Goal: Entertainment & Leisure: Browse casually

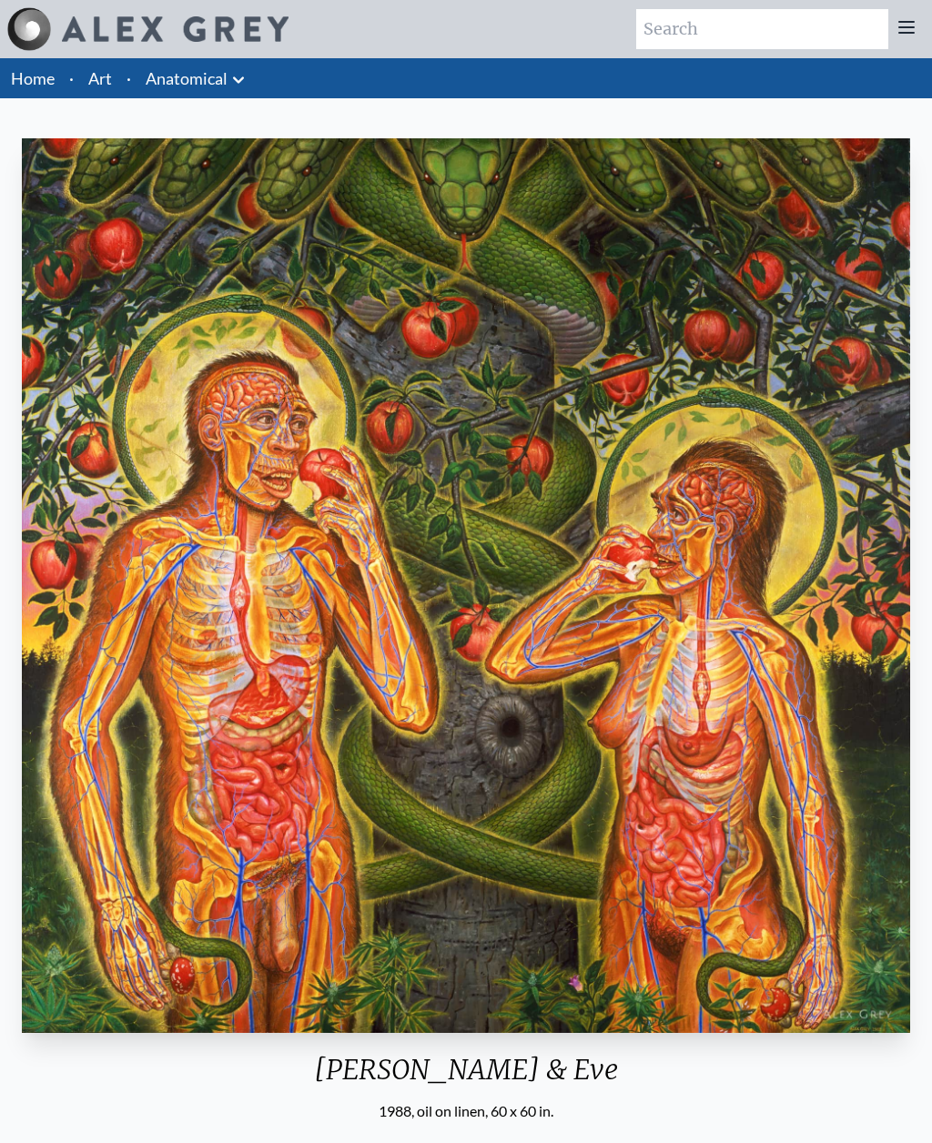
click at [110, 76] on link "Art" at bounding box center [100, 78] width 24 height 25
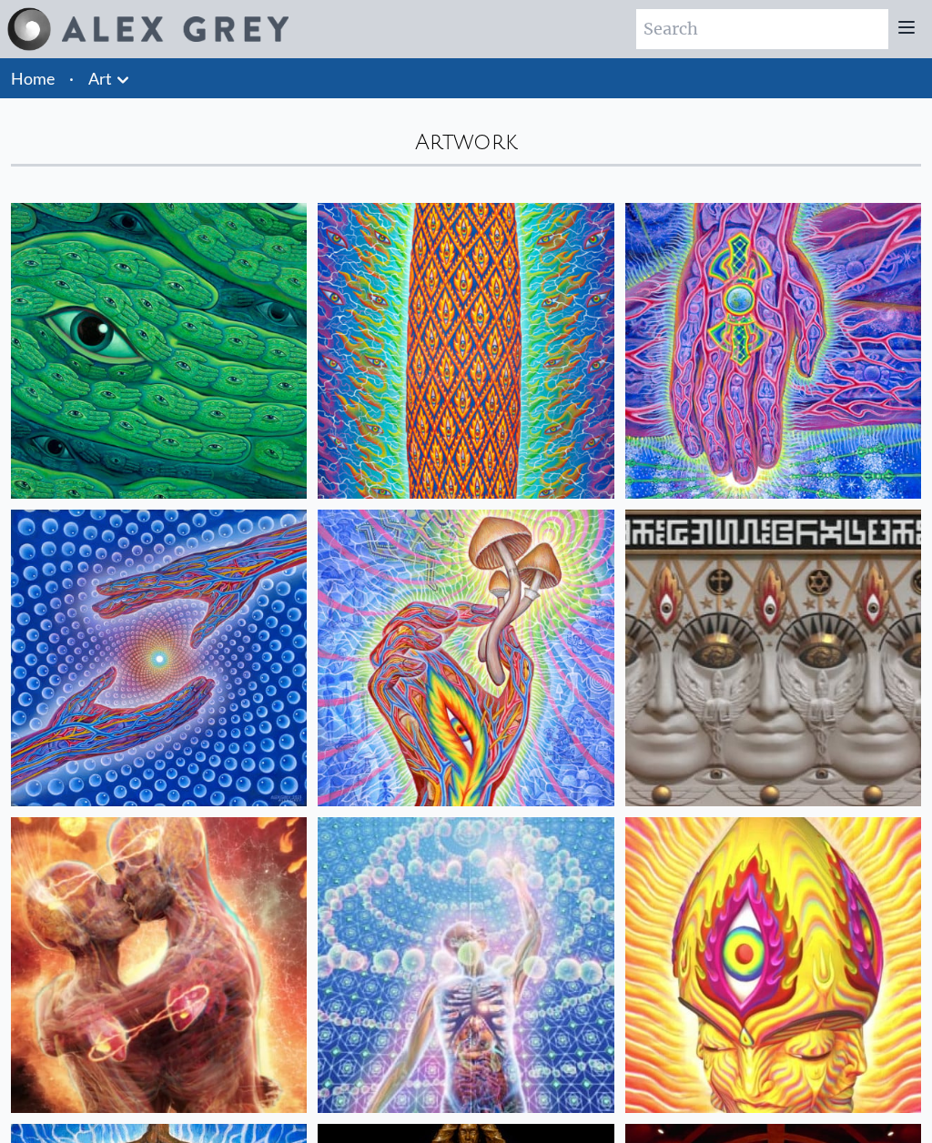
click at [34, 86] on link "Home" at bounding box center [33, 78] width 44 height 20
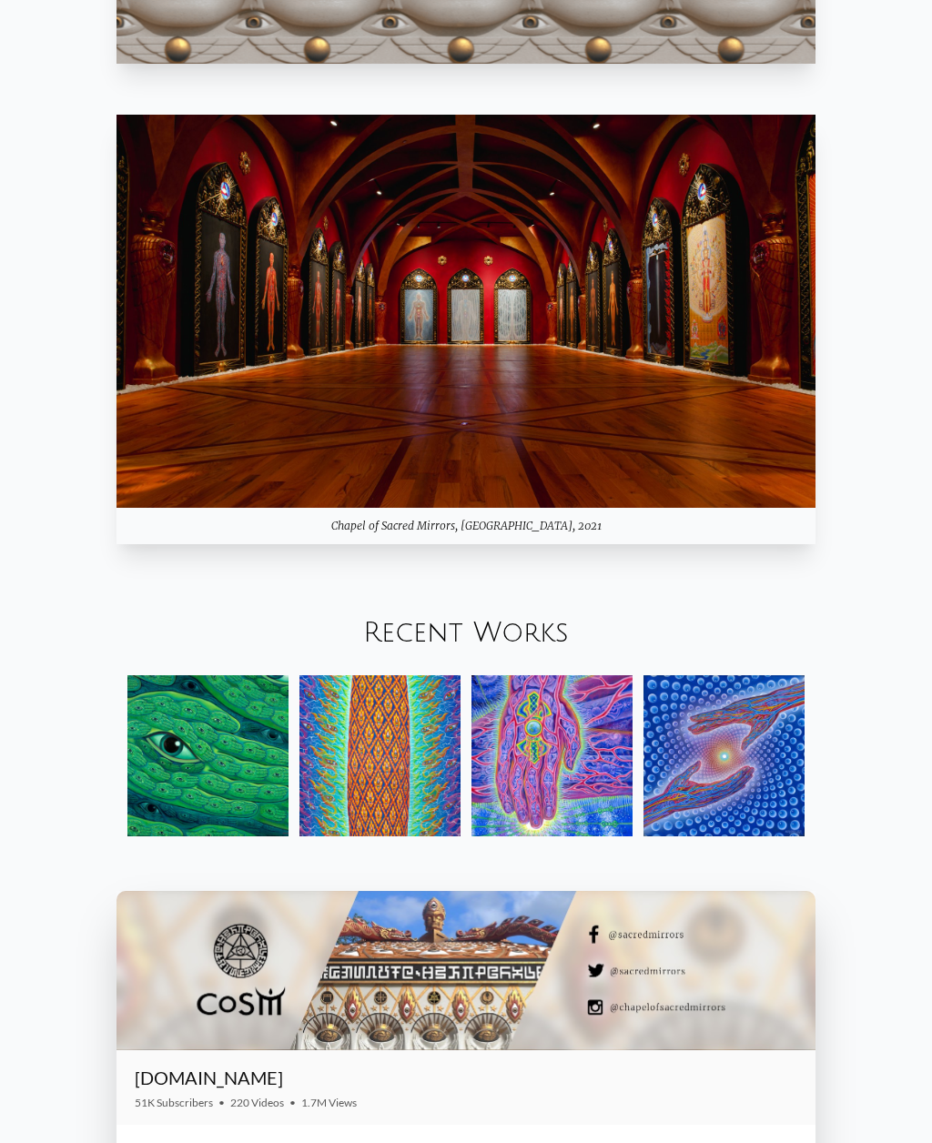
scroll to position [1841, 0]
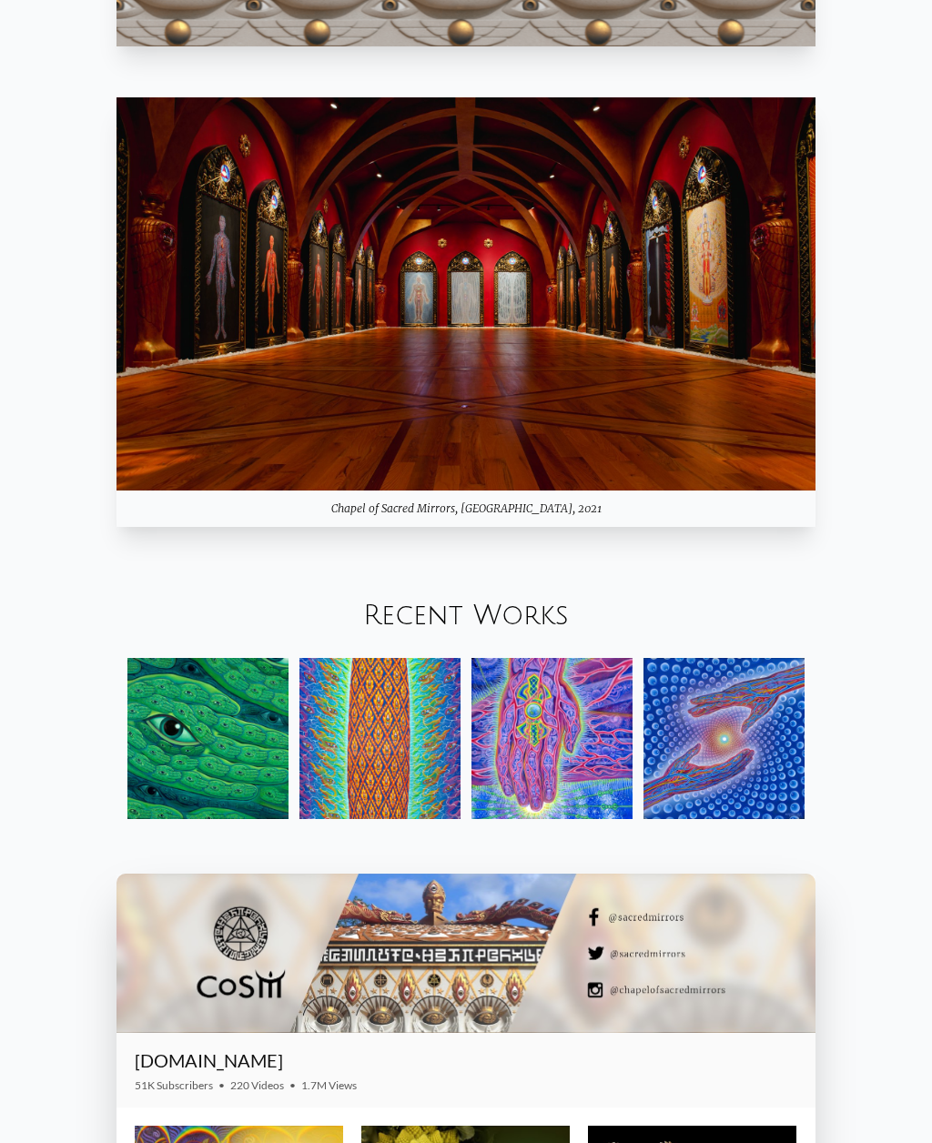
click at [782, 490] on img at bounding box center [465, 293] width 699 height 393
click at [753, 490] on img at bounding box center [465, 293] width 699 height 393
click at [744, 527] on div "Chapel of Sacred Mirrors, Entheon, 2021" at bounding box center [465, 508] width 699 height 36
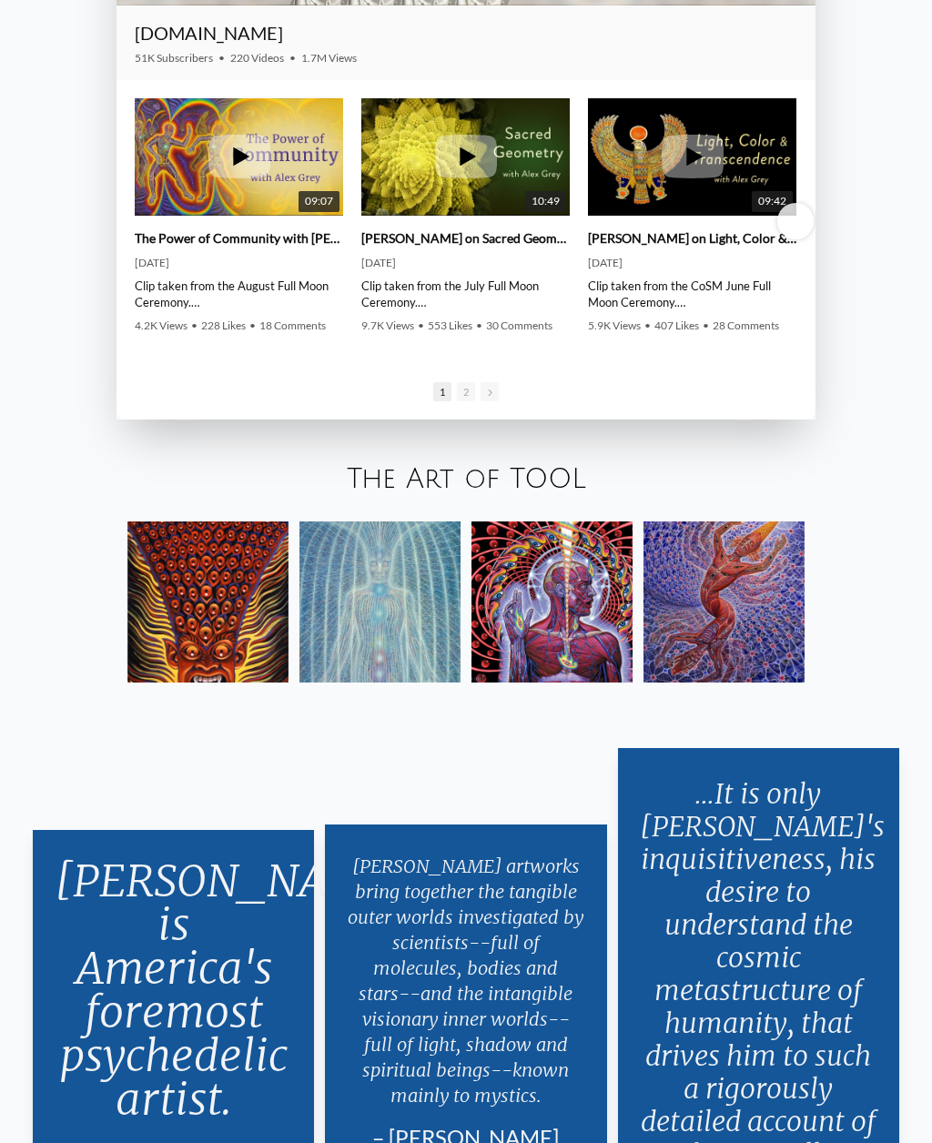
scroll to position [2998, 0]
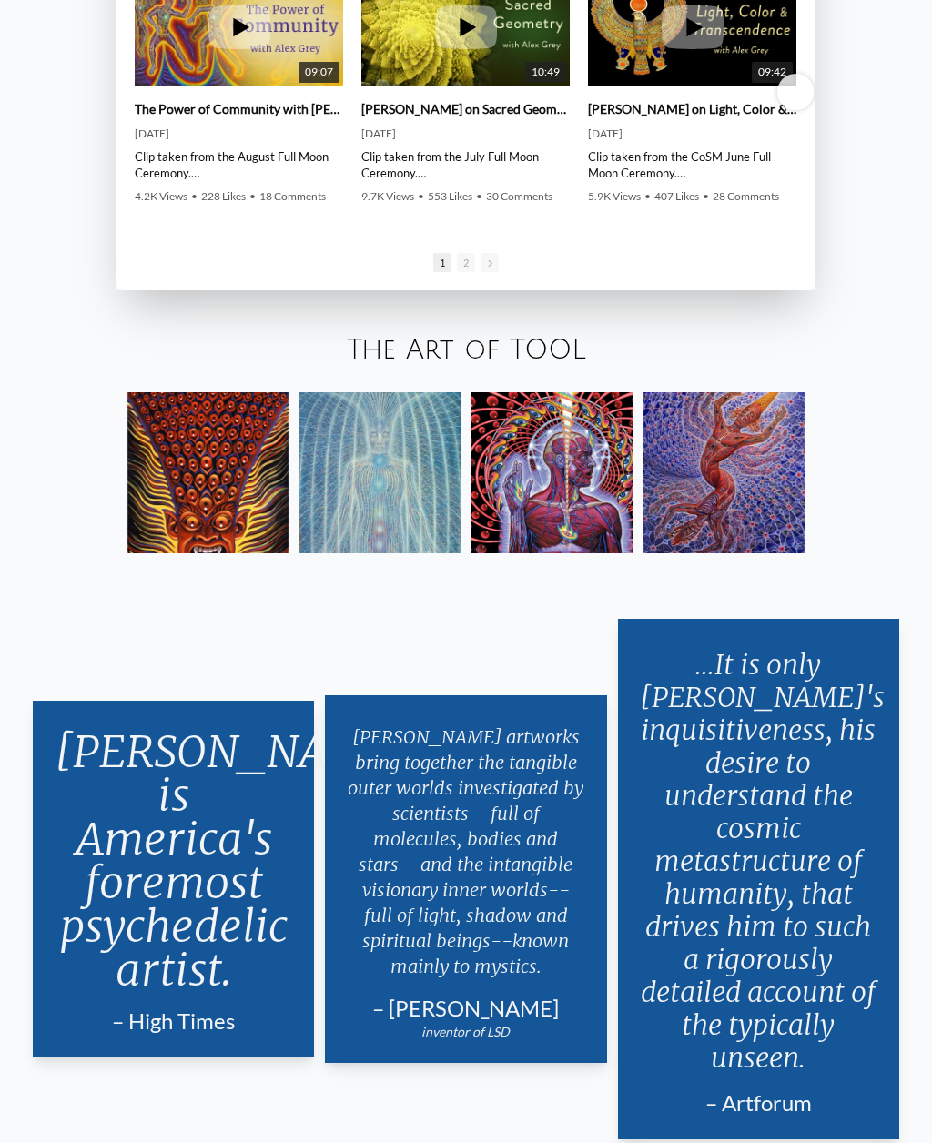
click at [512, 365] on link "The Art of TOOL" at bounding box center [466, 350] width 239 height 30
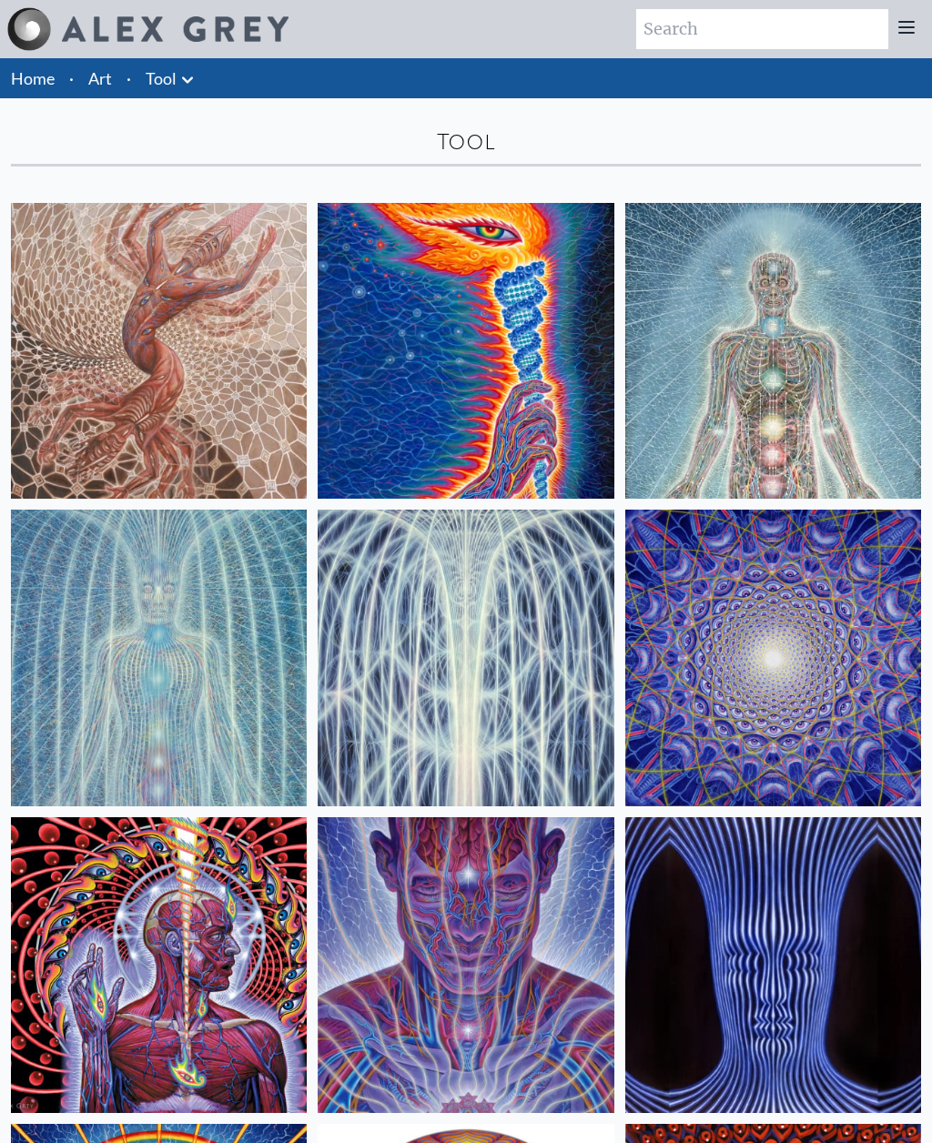
click at [475, 139] on div "Tool" at bounding box center [466, 141] width 910 height 29
click at [167, 80] on link "Tool" at bounding box center [161, 78] width 31 height 25
click at [186, 89] on icon at bounding box center [188, 80] width 22 height 22
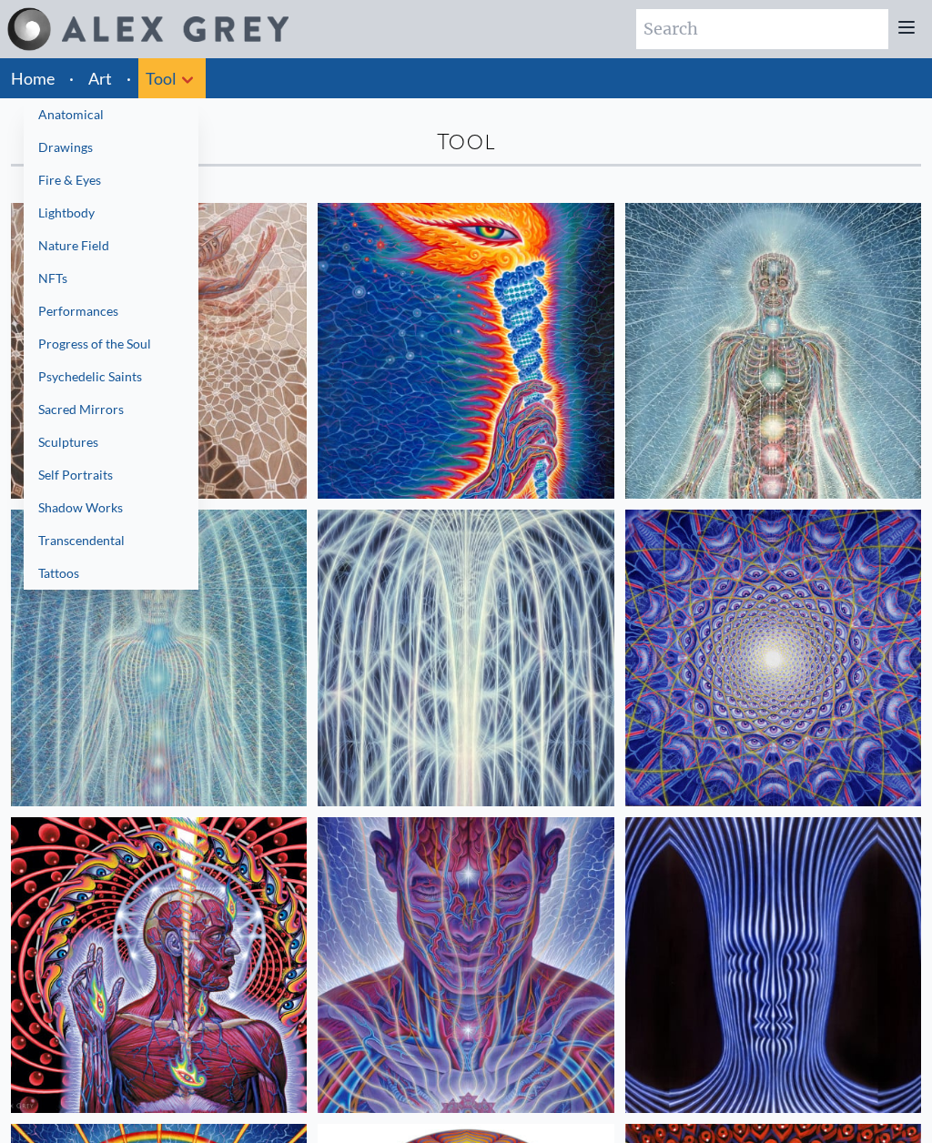
click at [61, 571] on link "Tattoos" at bounding box center [111, 573] width 175 height 33
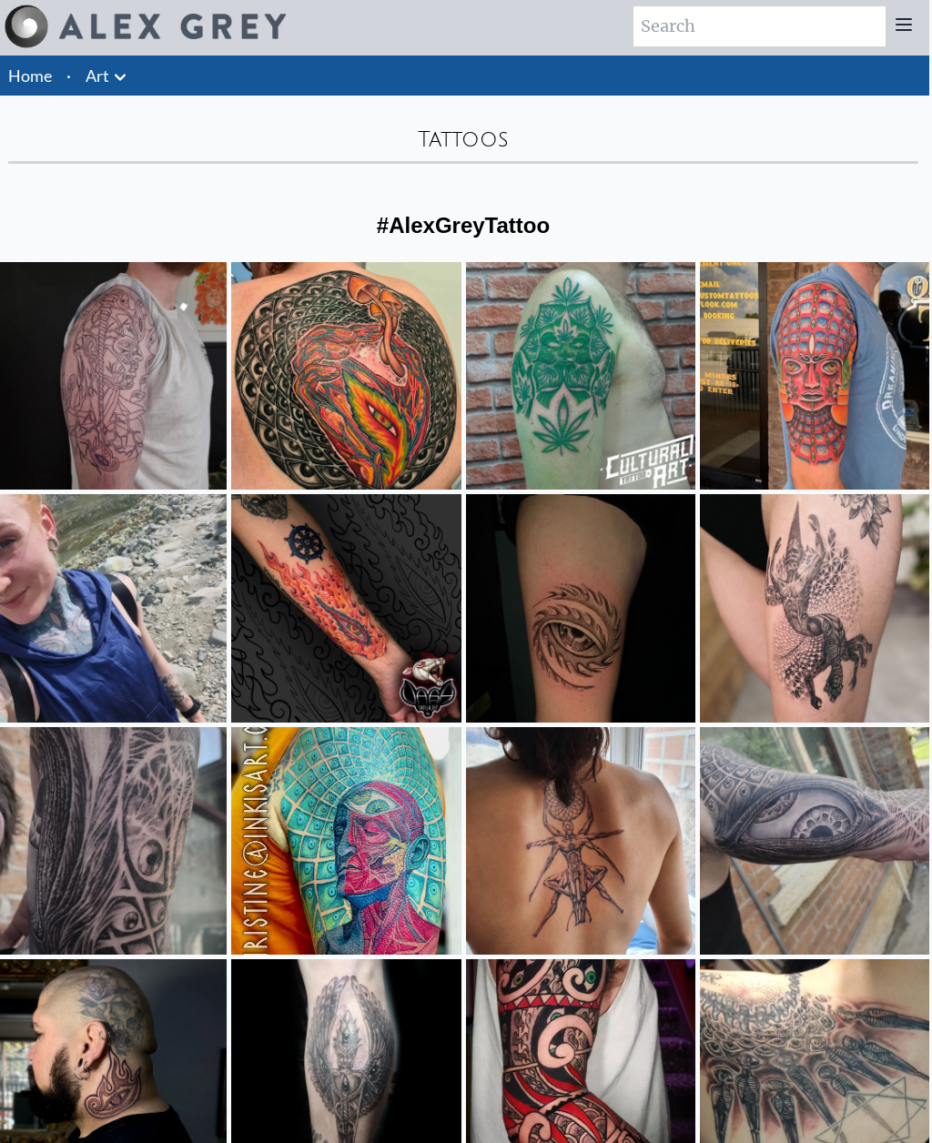
scroll to position [0, 3]
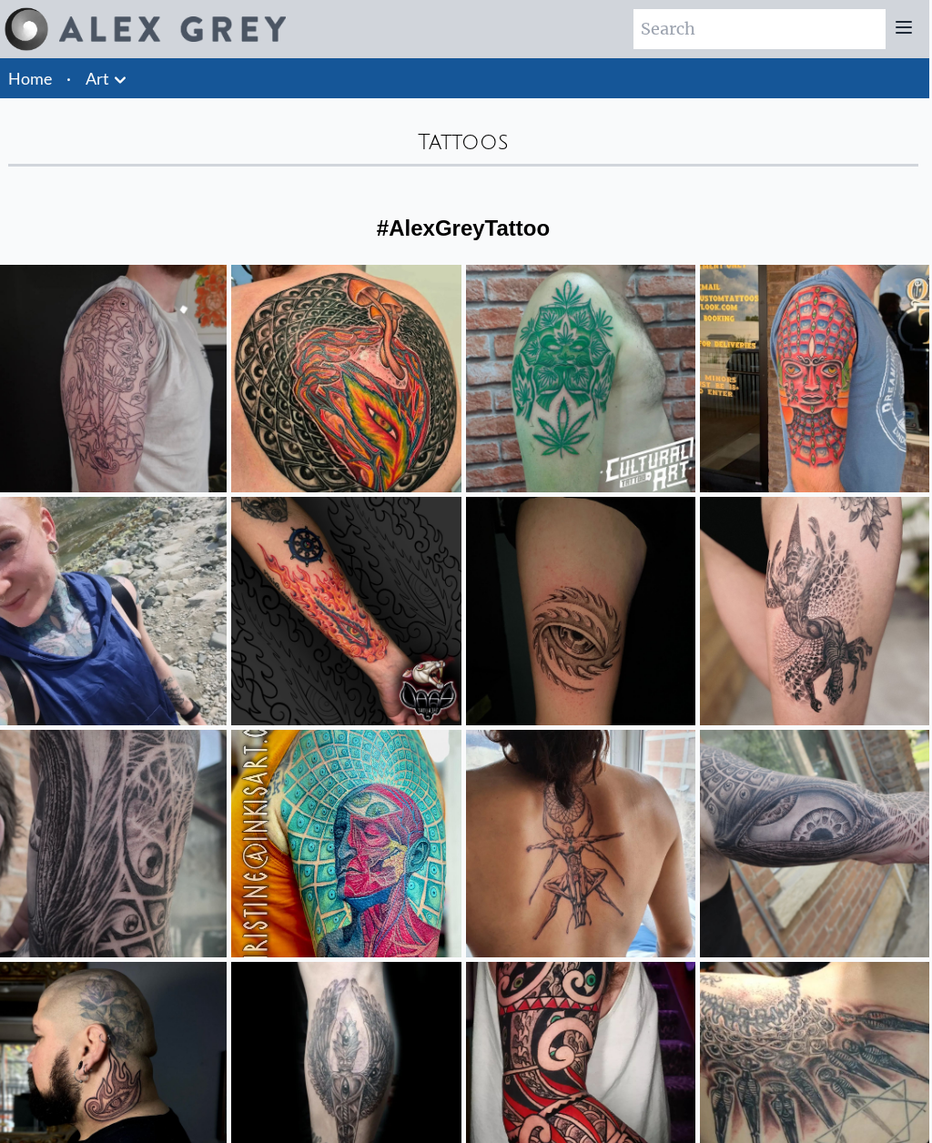
click at [105, 68] on link "Art" at bounding box center [98, 78] width 24 height 25
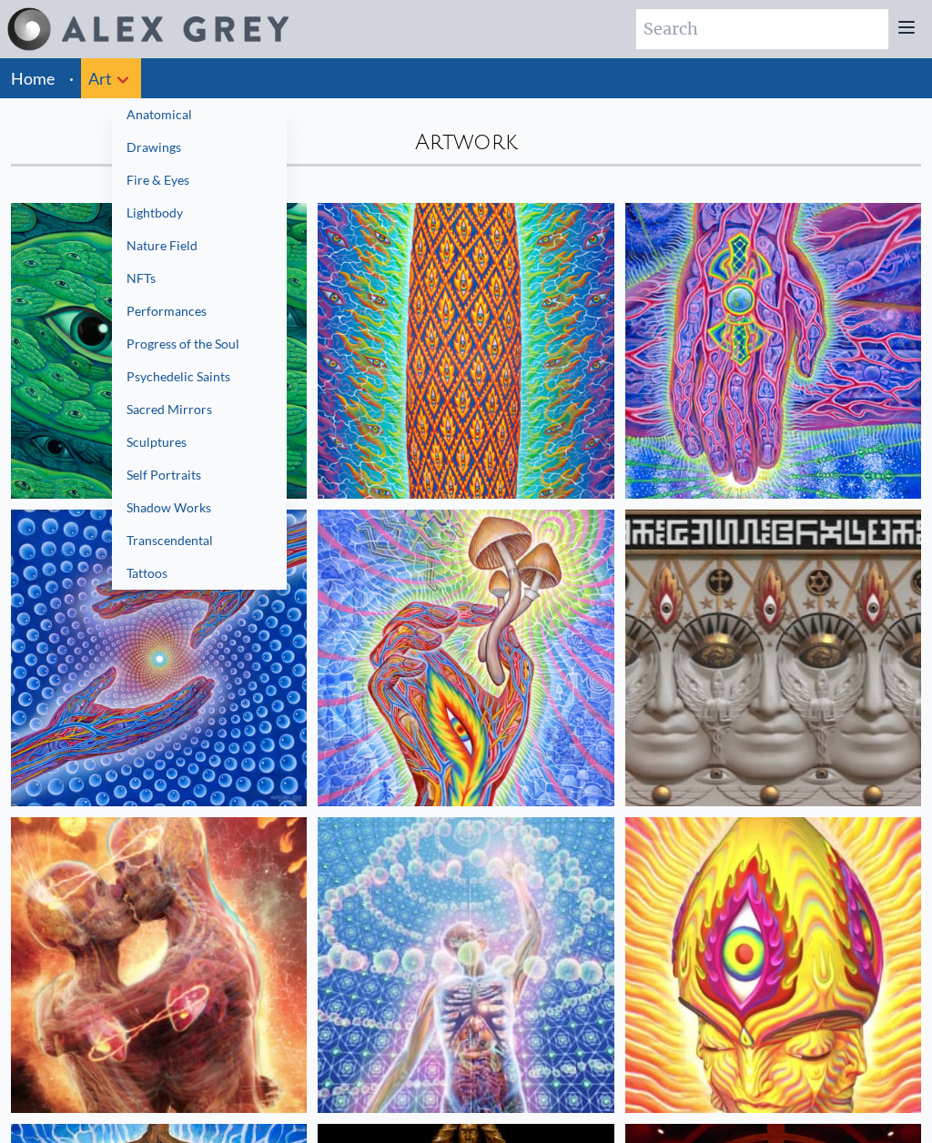
click at [48, 85] on div at bounding box center [466, 571] width 932 height 1143
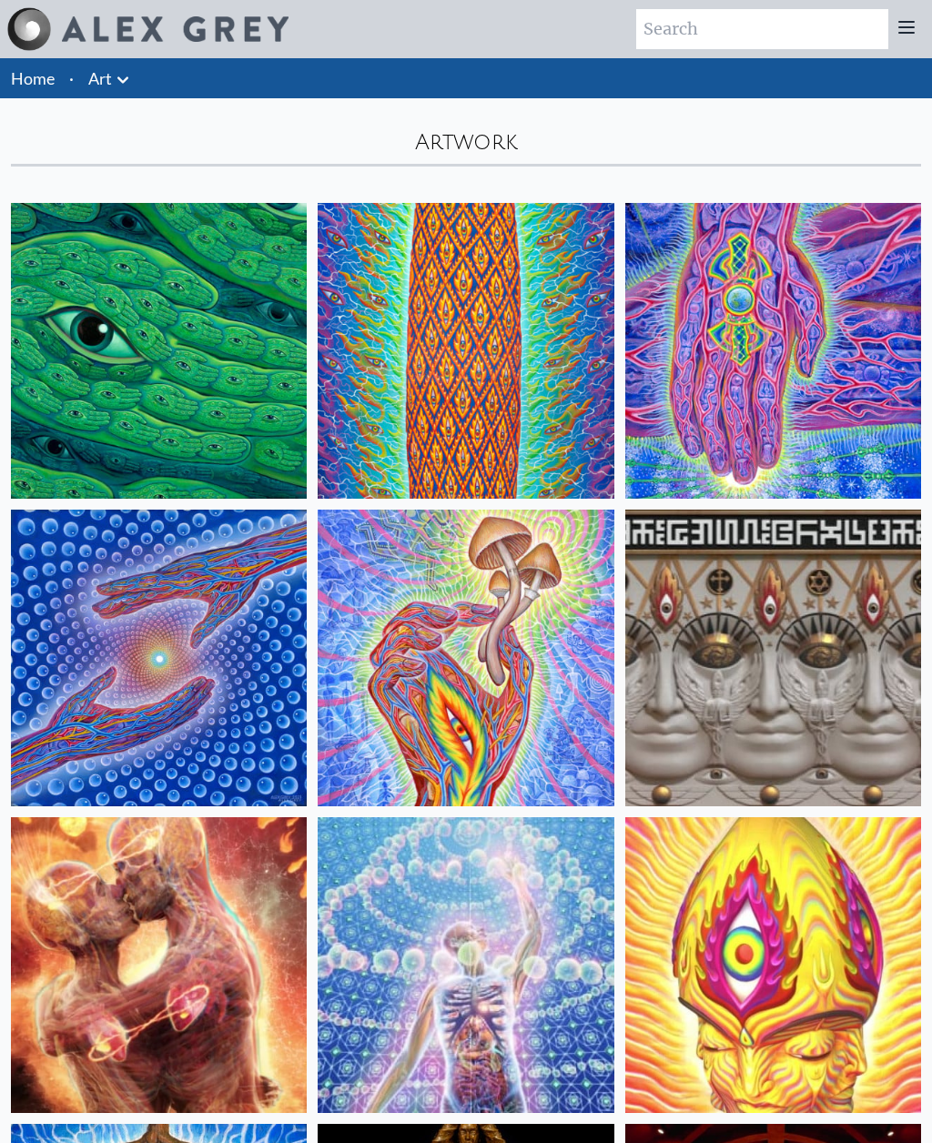
click at [33, 82] on link "Home" at bounding box center [33, 78] width 44 height 20
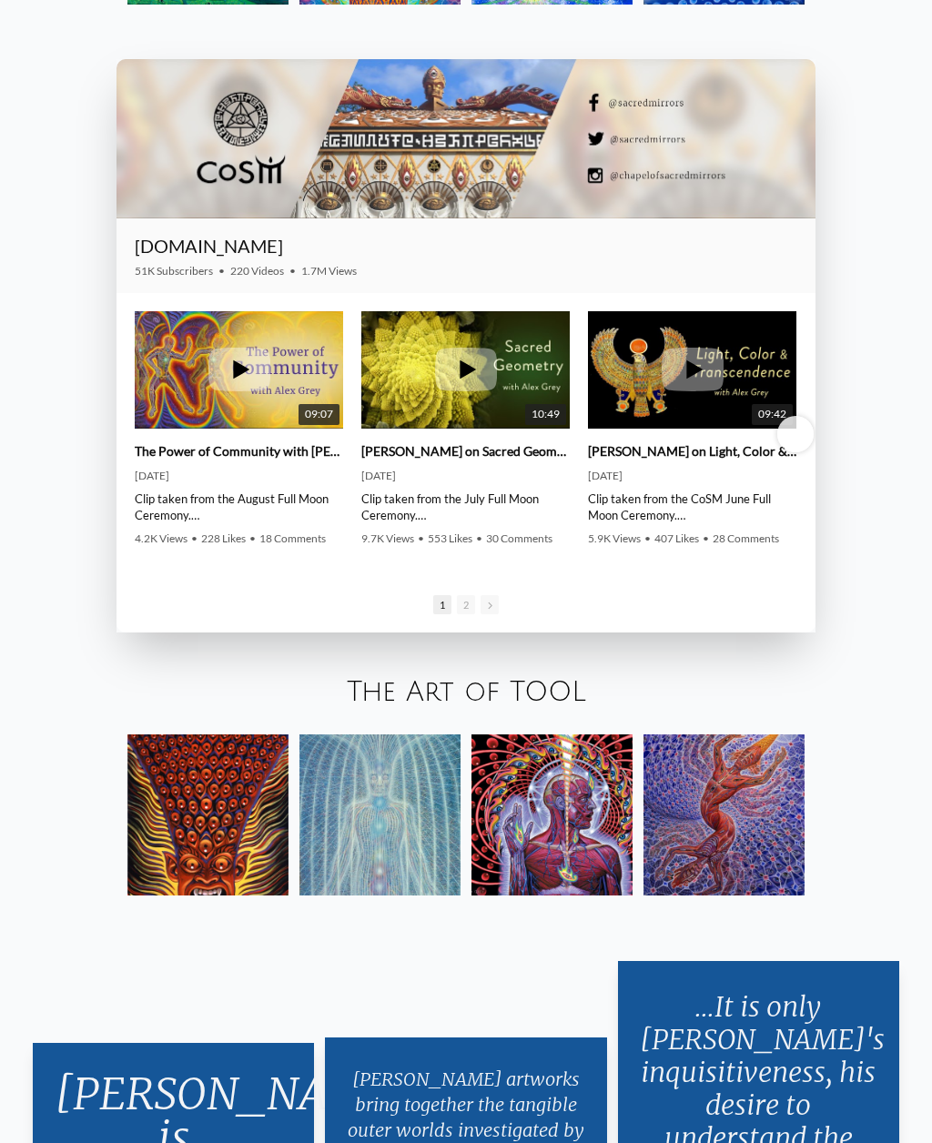
scroll to position [2656, 0]
click at [383, 707] on link "The Art of TOOL" at bounding box center [466, 692] width 239 height 30
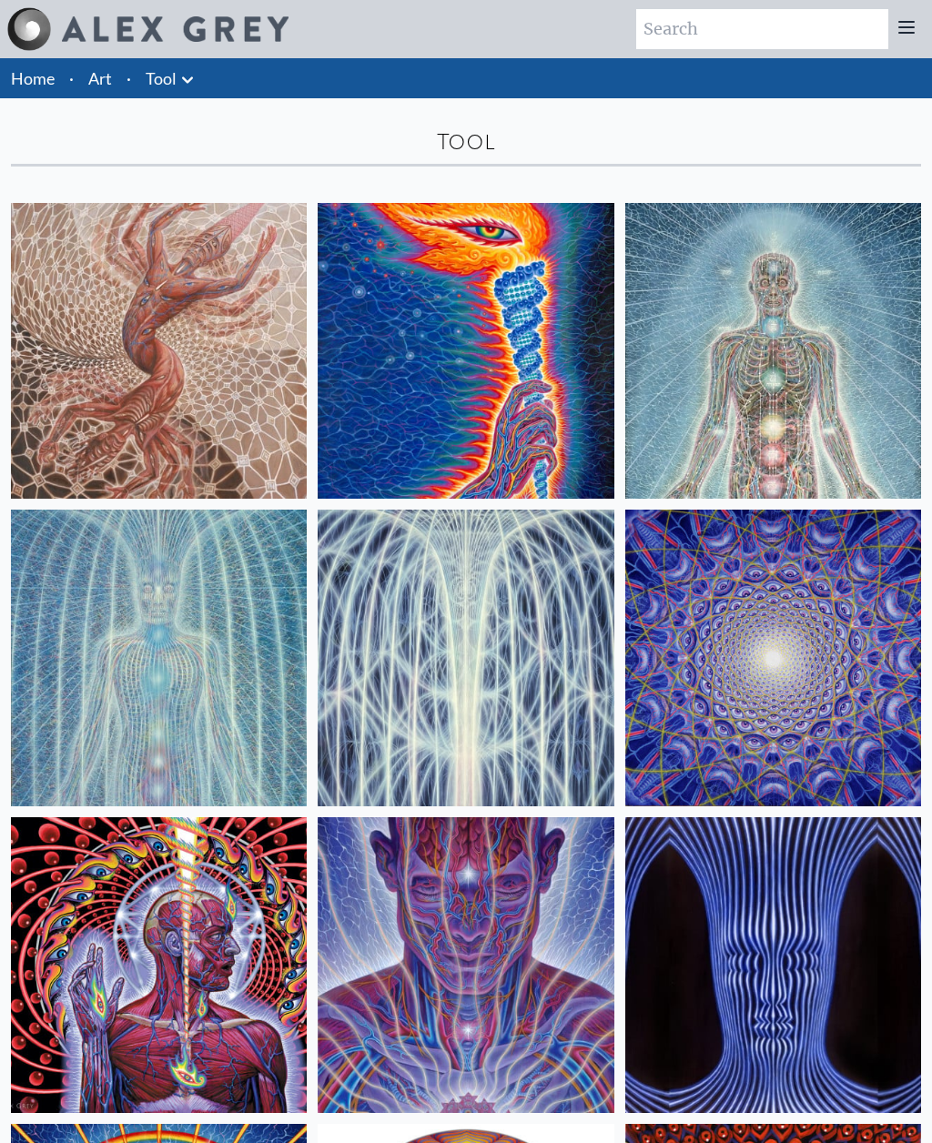
click at [172, 89] on link "Tool" at bounding box center [161, 78] width 31 height 25
click at [181, 85] on icon at bounding box center [188, 80] width 22 height 22
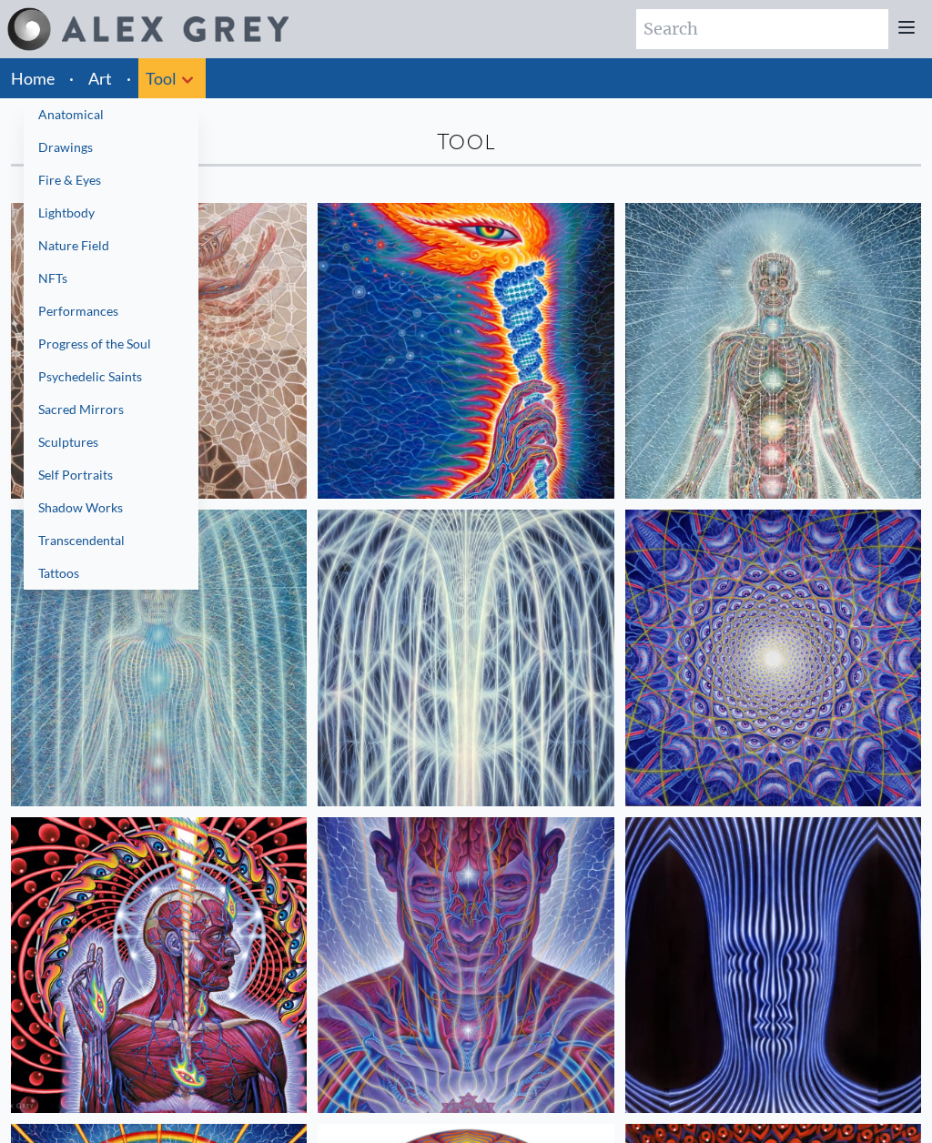
click at [66, 187] on link "Fire & Eyes" at bounding box center [111, 180] width 175 height 33
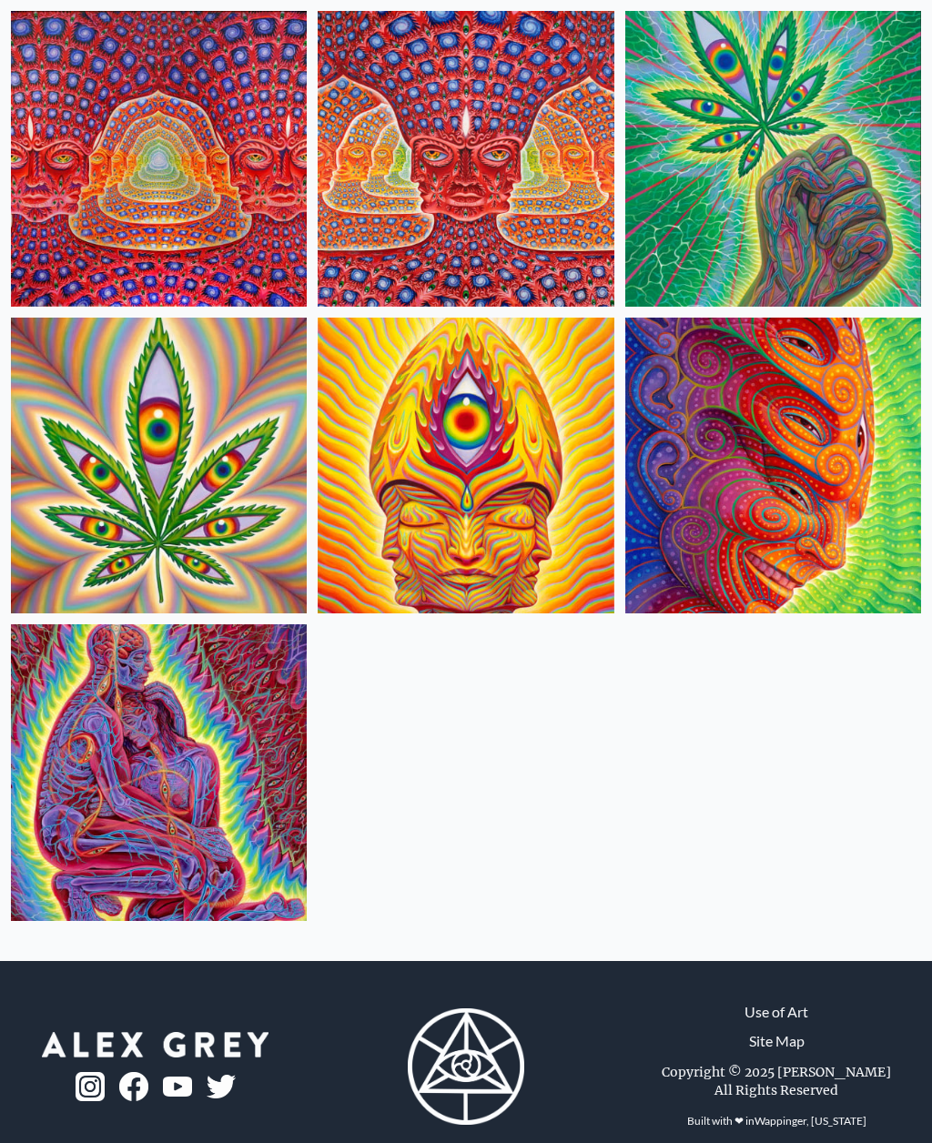
scroll to position [2639, 0]
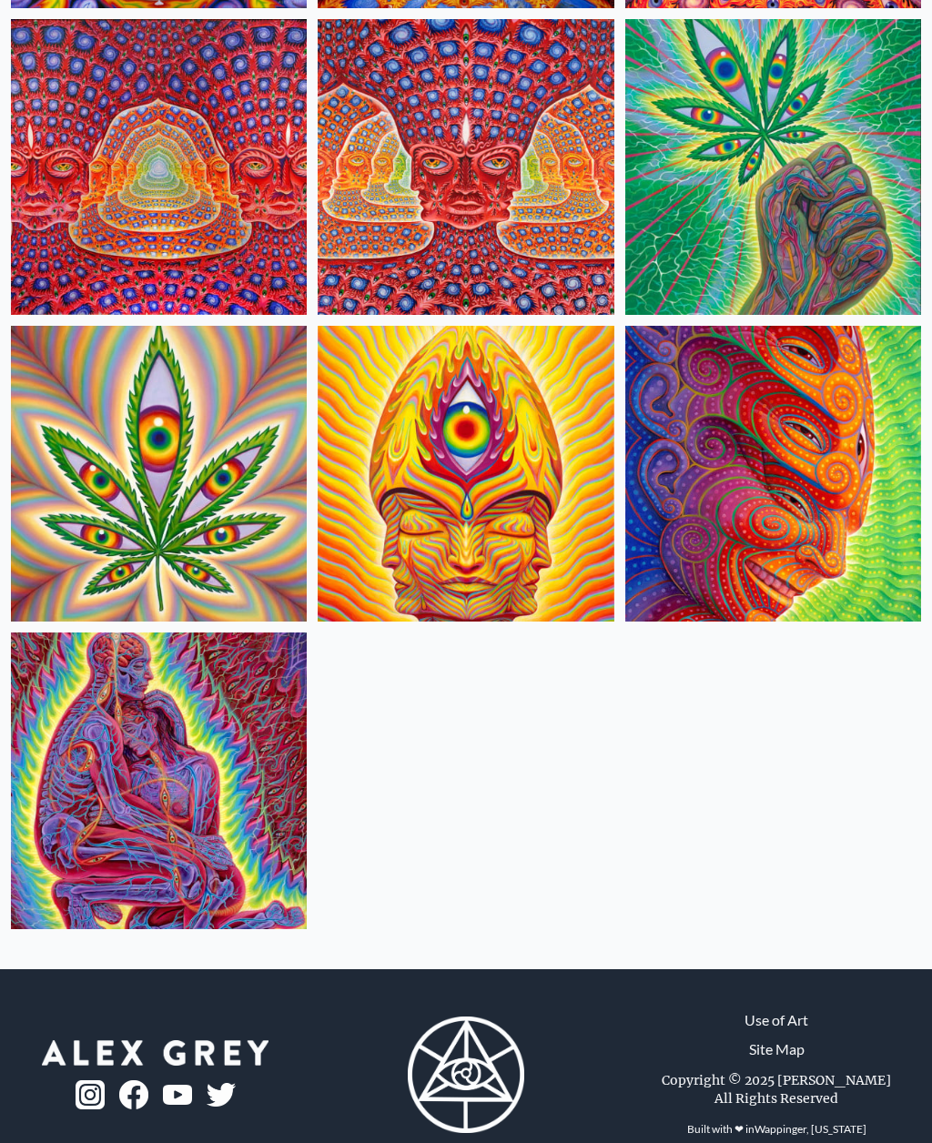
click at [86, 791] on img at bounding box center [159, 780] width 296 height 296
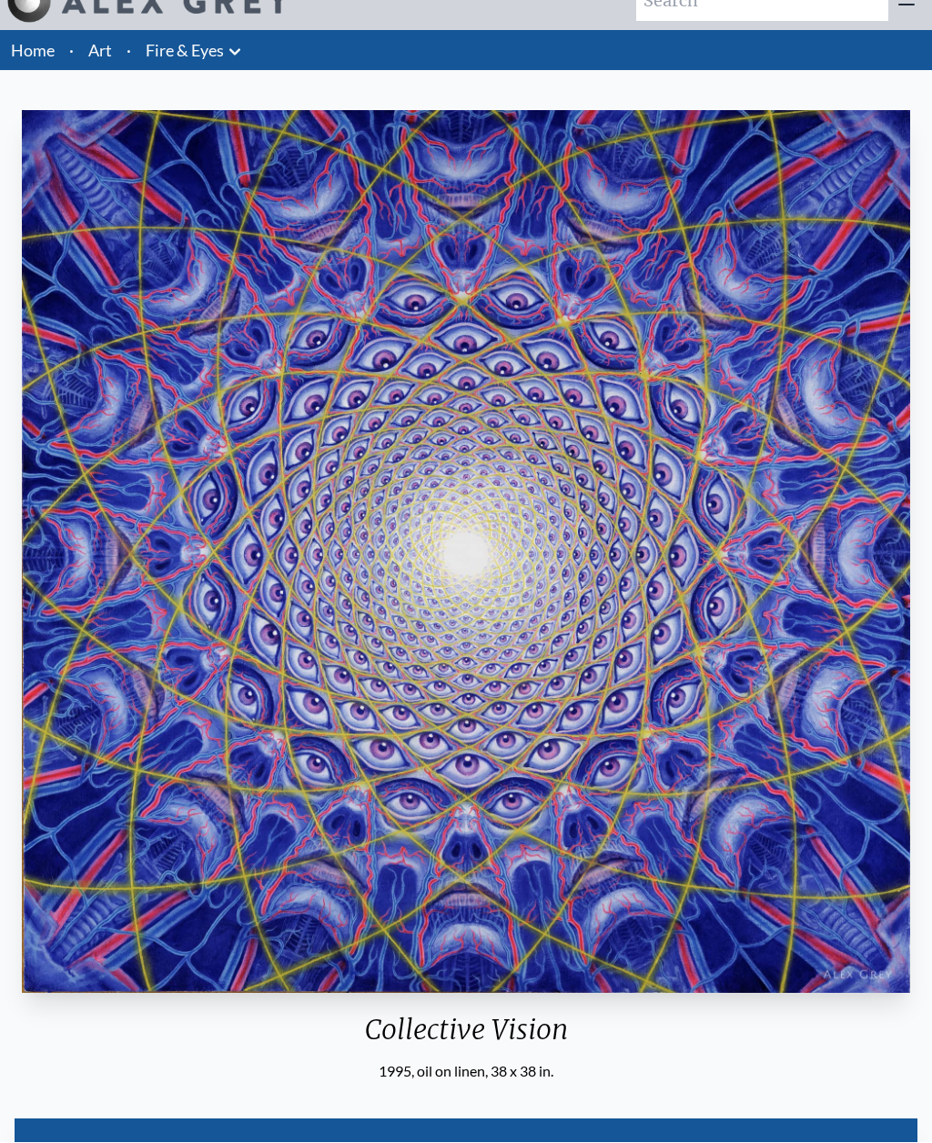
scroll to position [28, 0]
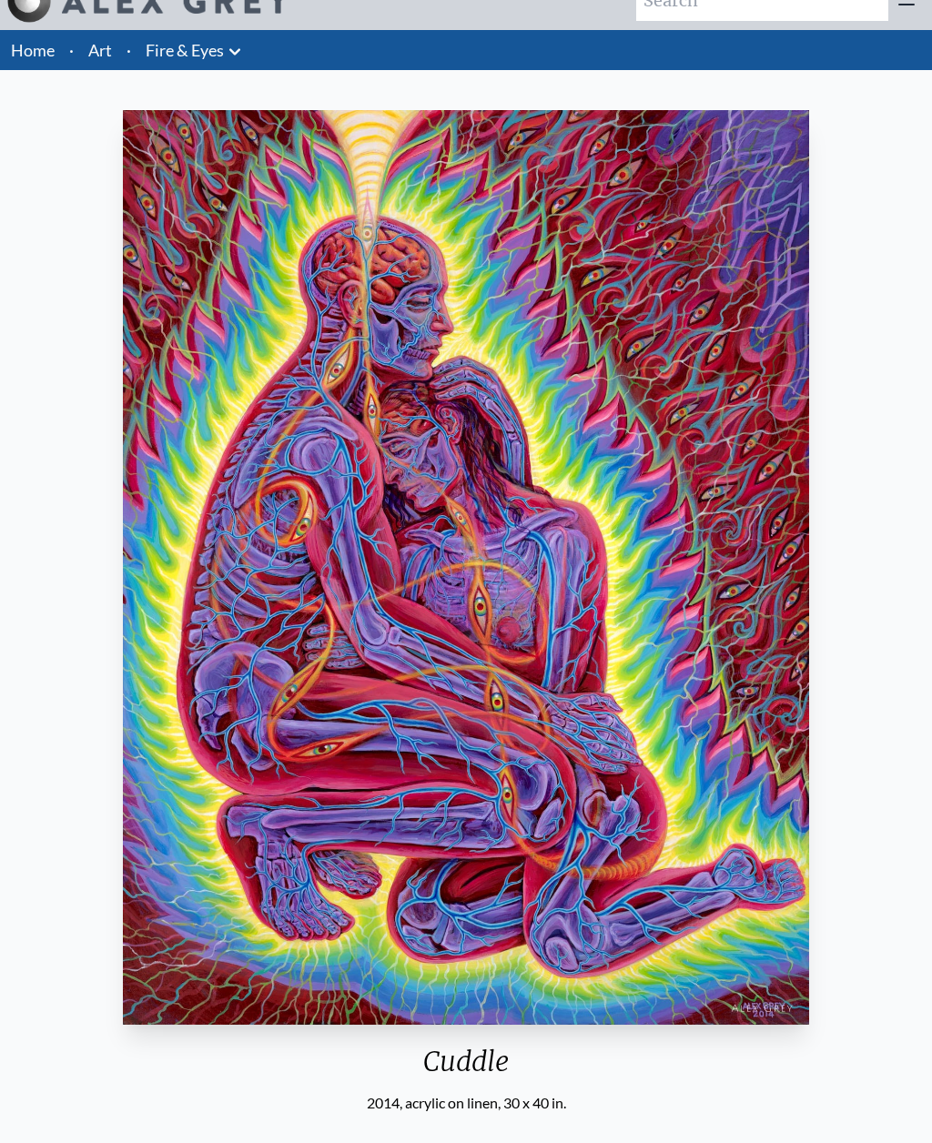
click at [104, 51] on link "Art" at bounding box center [100, 49] width 24 height 25
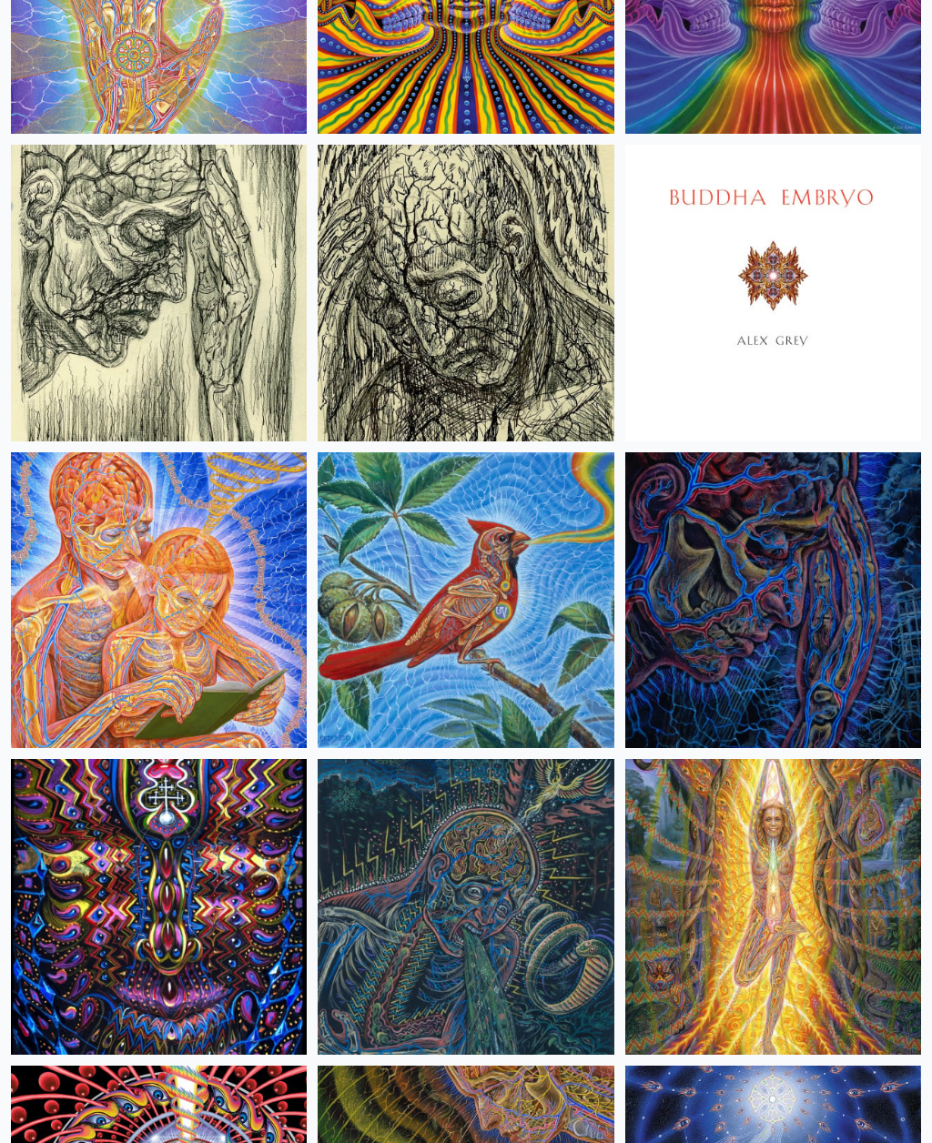
scroll to position [15404, 0]
click at [596, 974] on img at bounding box center [466, 907] width 296 height 296
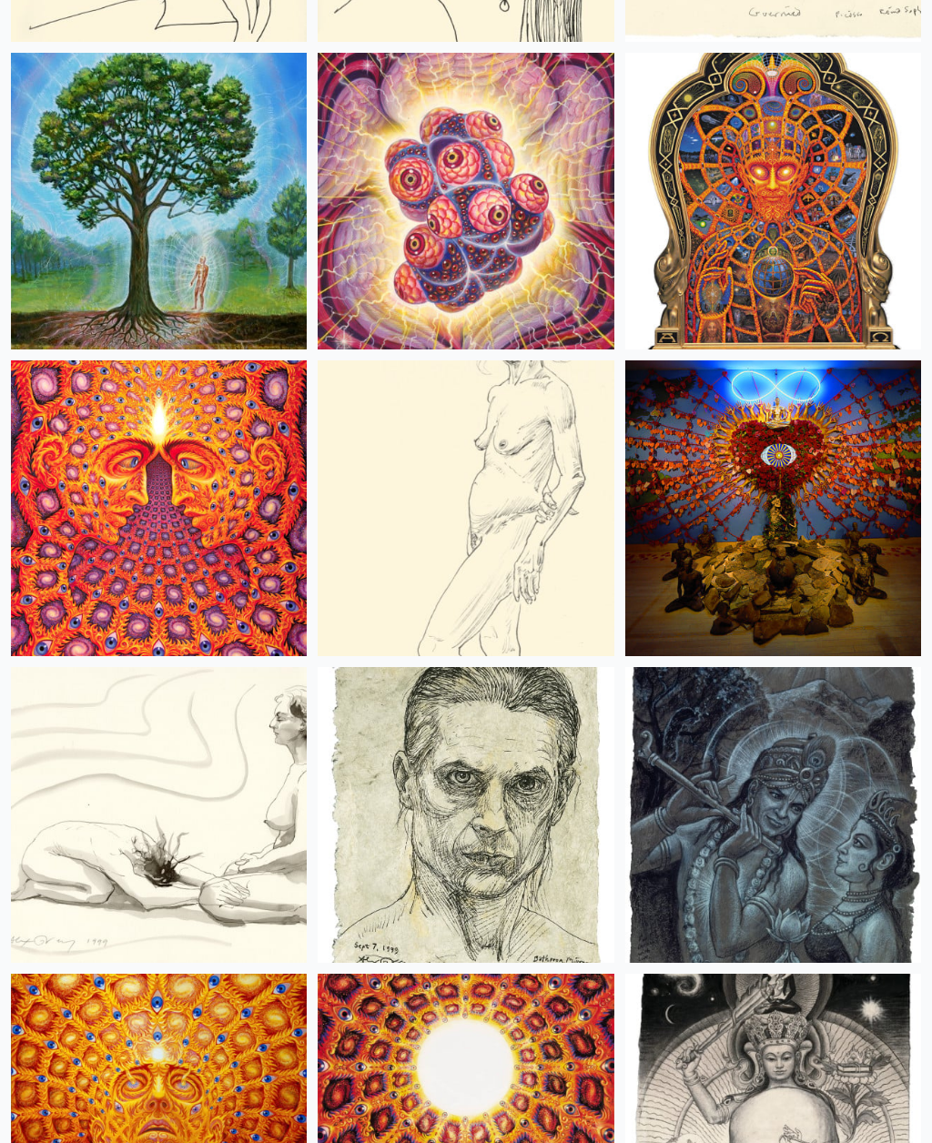
scroll to position [17371, 0]
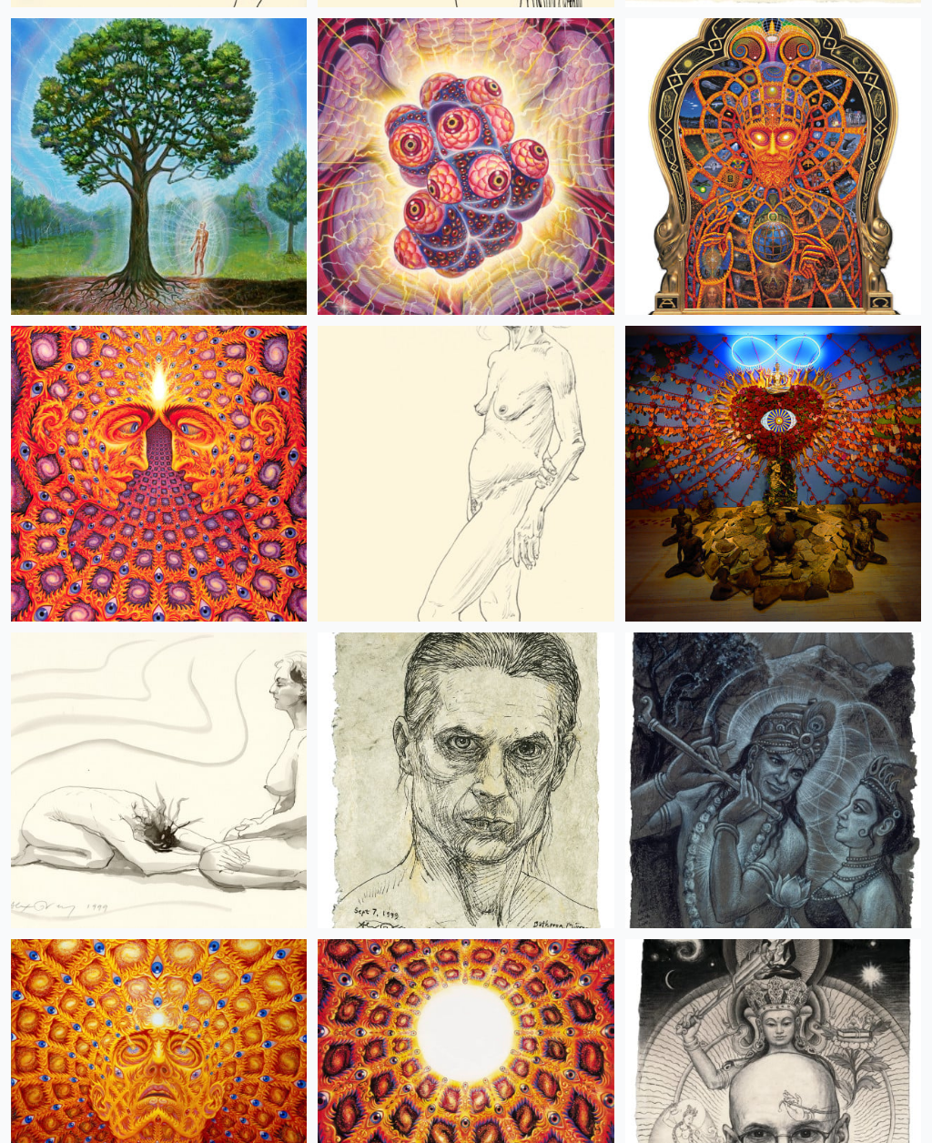
click at [413, 528] on img at bounding box center [466, 475] width 296 height 296
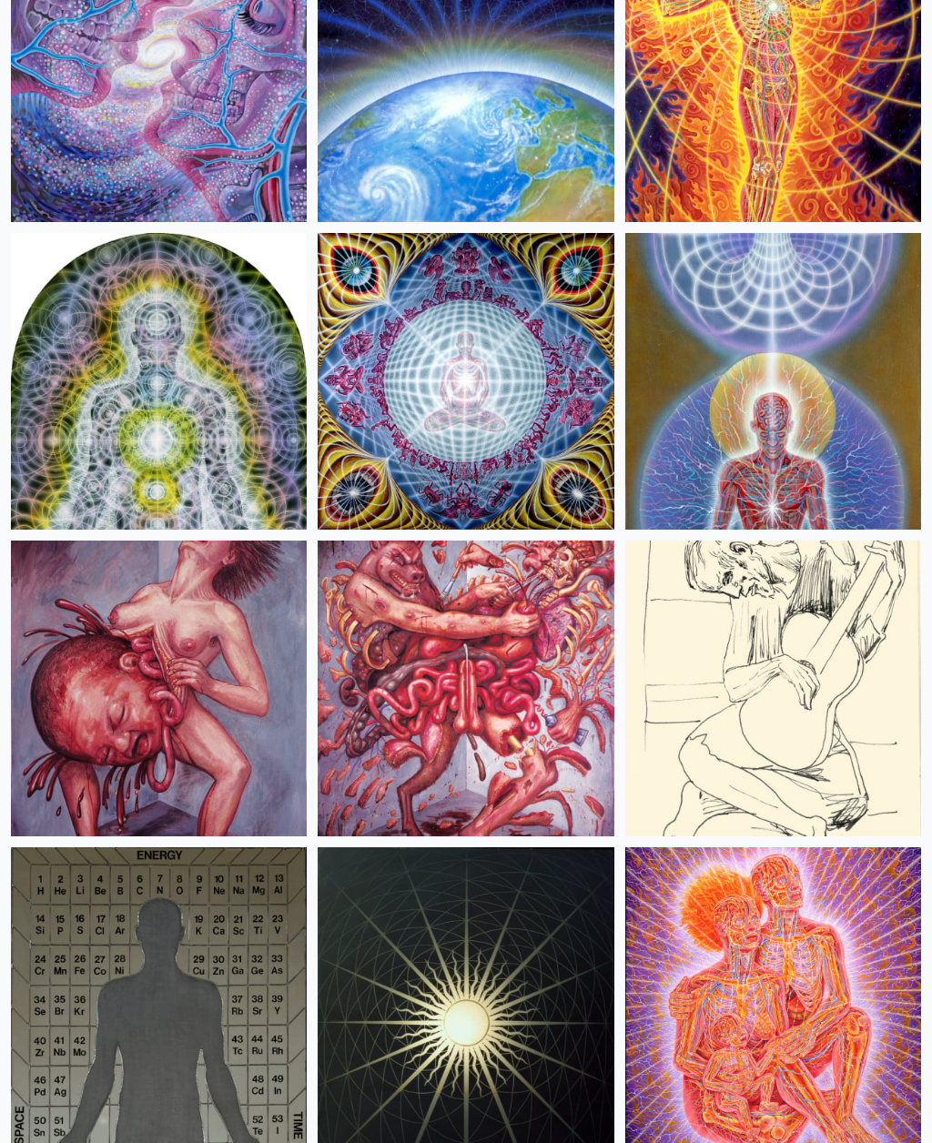
scroll to position [26058, 0]
click at [499, 1013] on img at bounding box center [466, 995] width 296 height 296
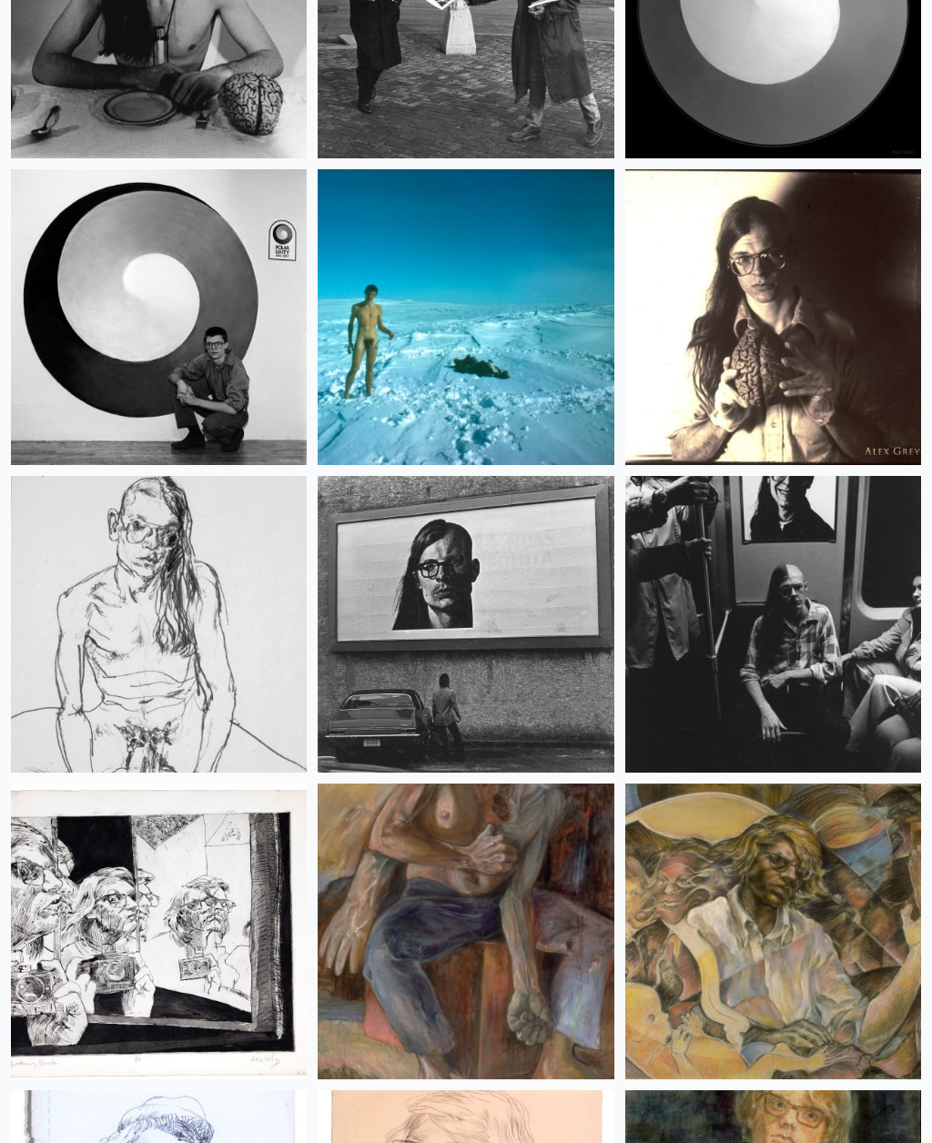
scroll to position [33182, 0]
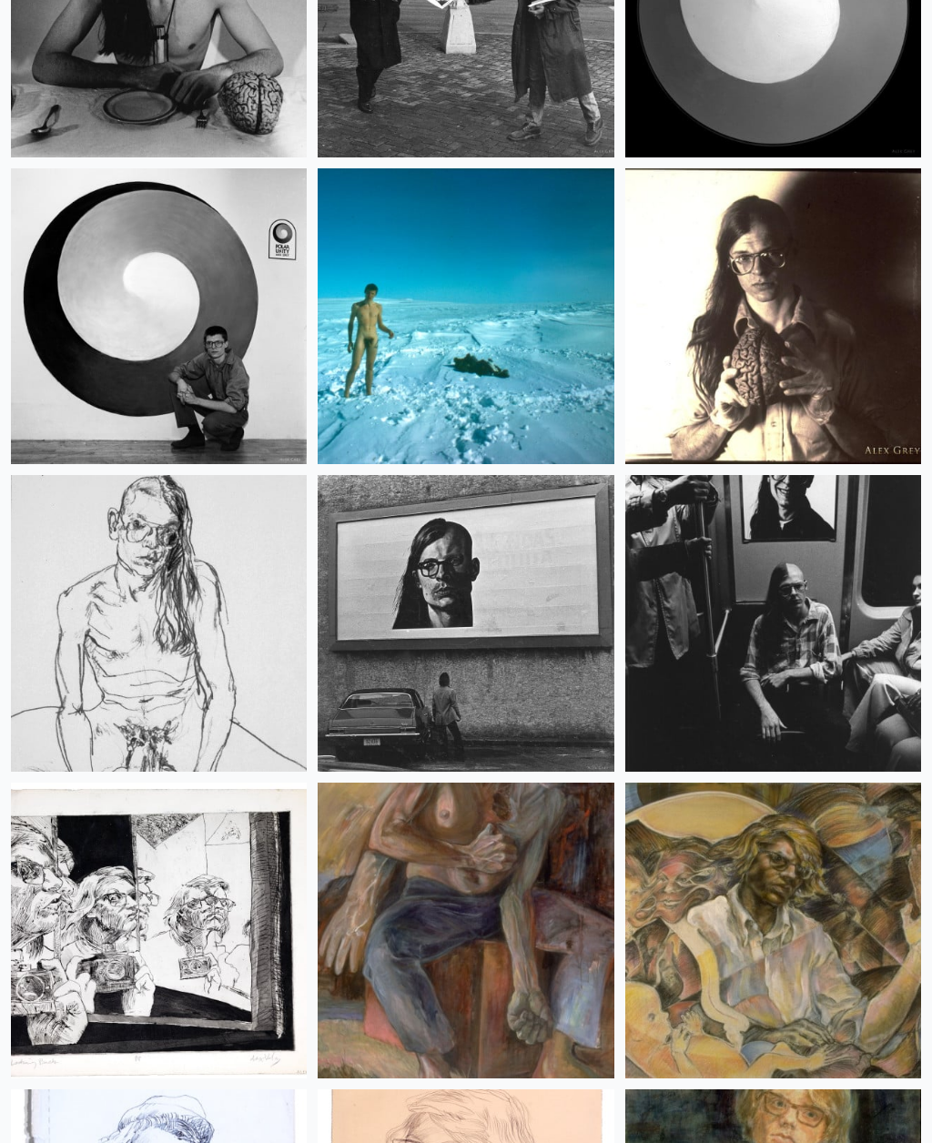
click at [438, 381] on img at bounding box center [466, 316] width 296 height 296
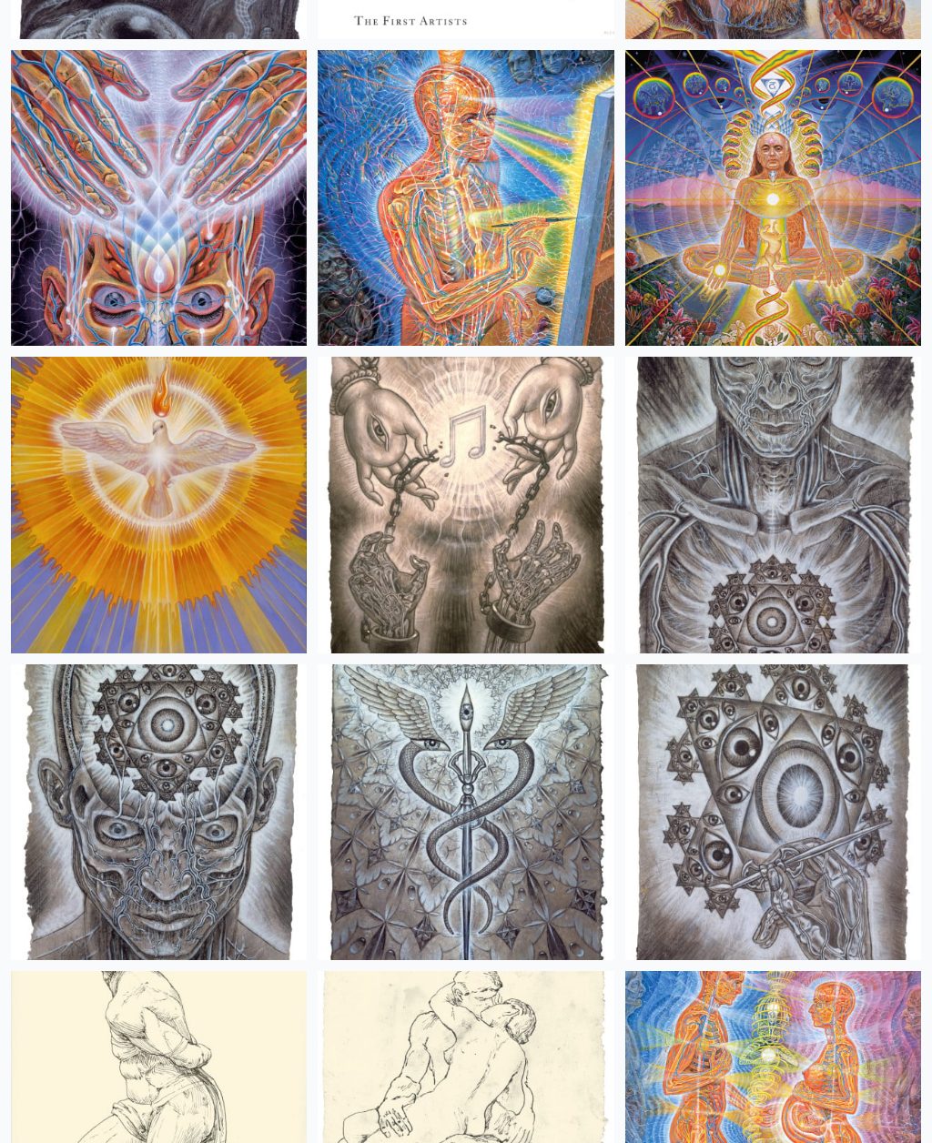
scroll to position [18228, 0]
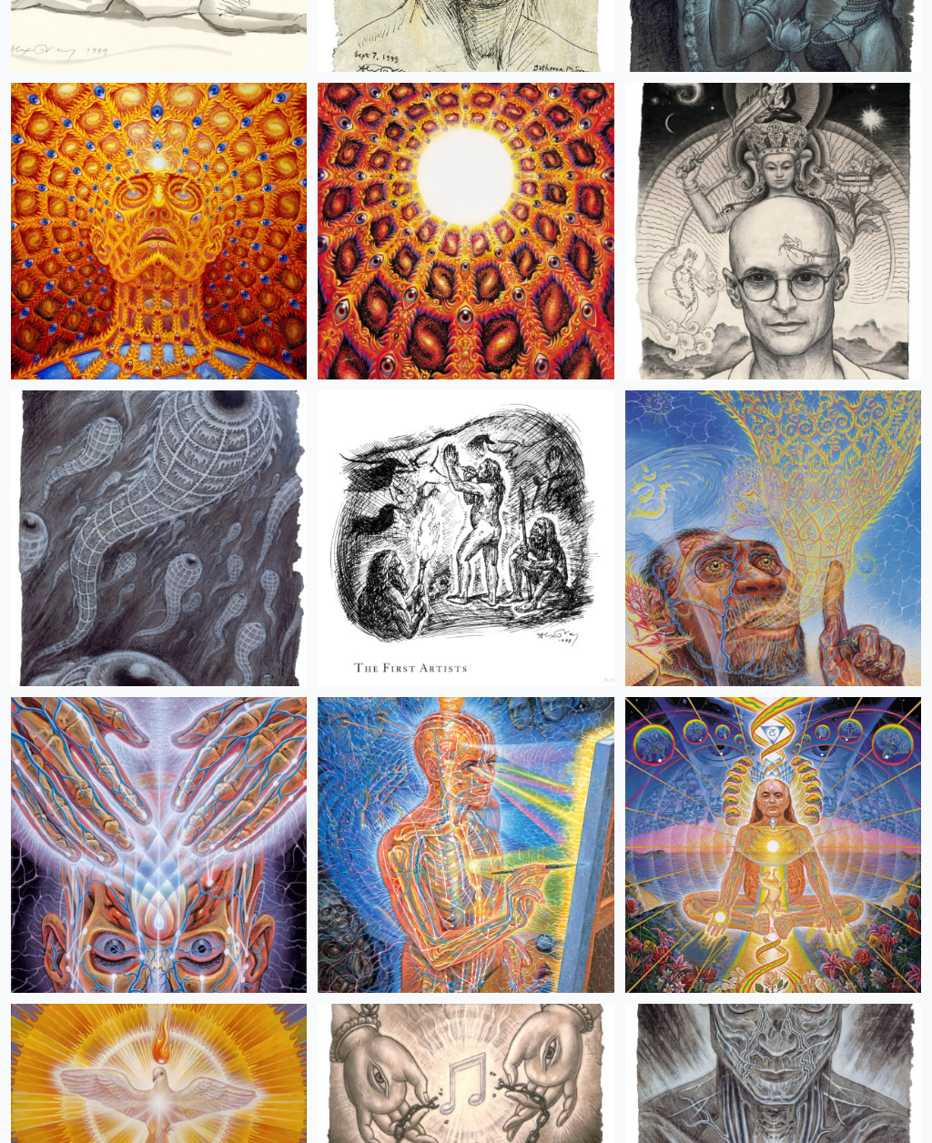
click at [453, 827] on img at bounding box center [466, 845] width 296 height 296
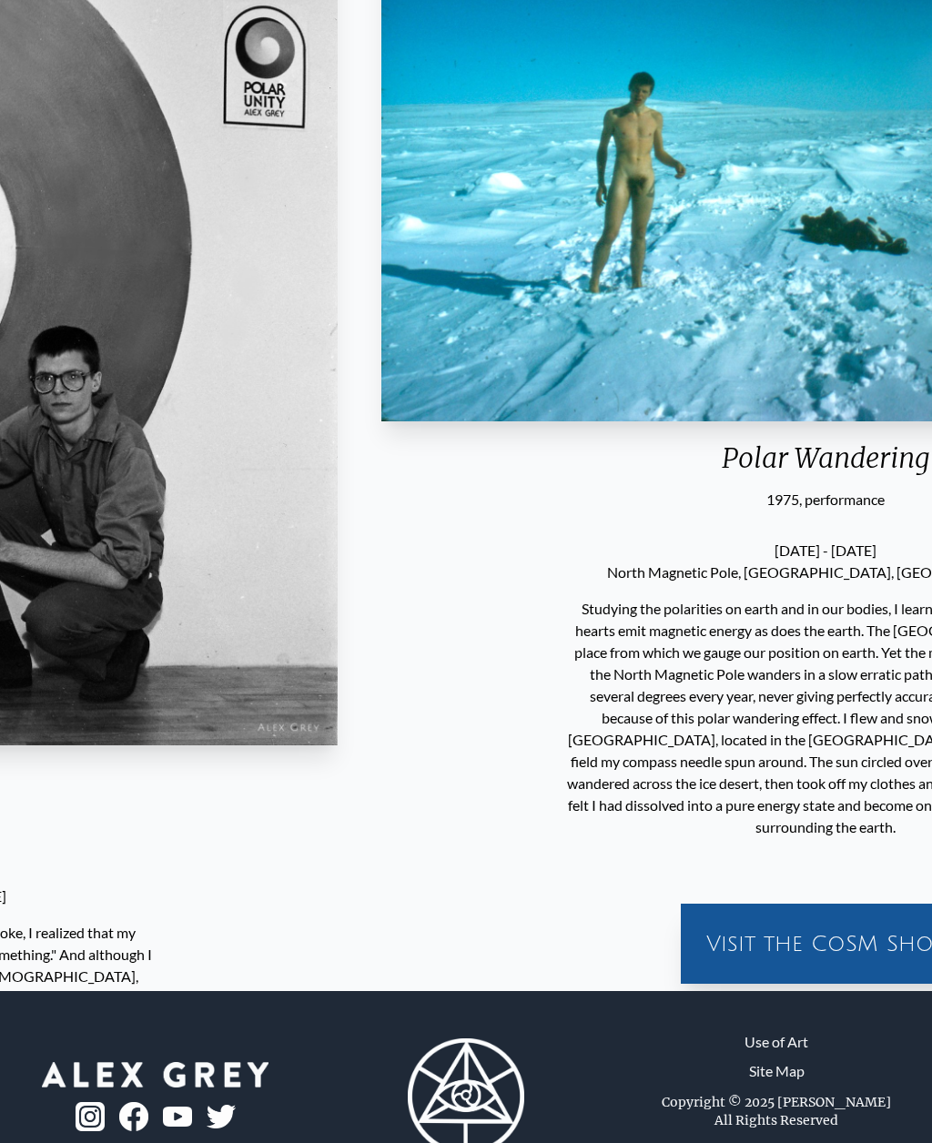
scroll to position [289, 0]
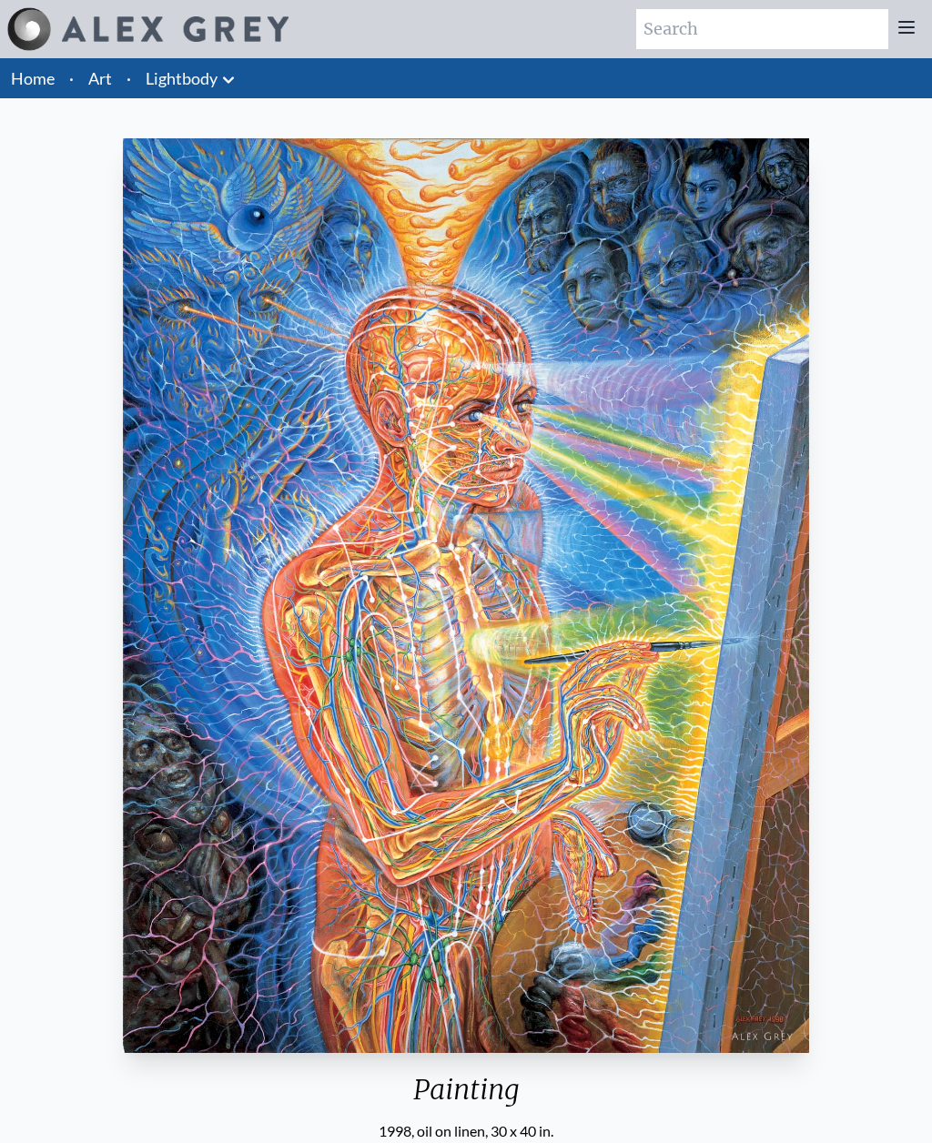
click at [109, 83] on link "Art" at bounding box center [100, 78] width 24 height 25
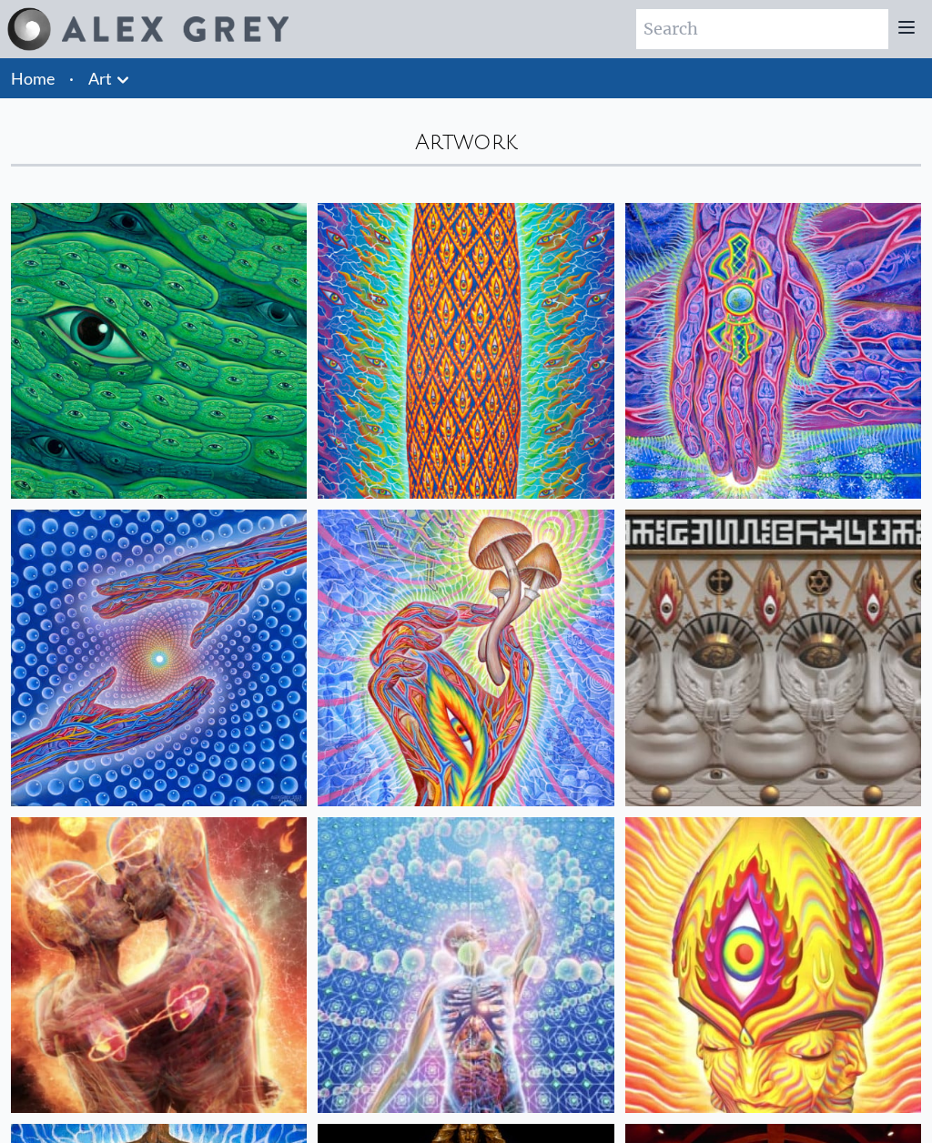
click at [116, 87] on icon at bounding box center [123, 80] width 22 height 22
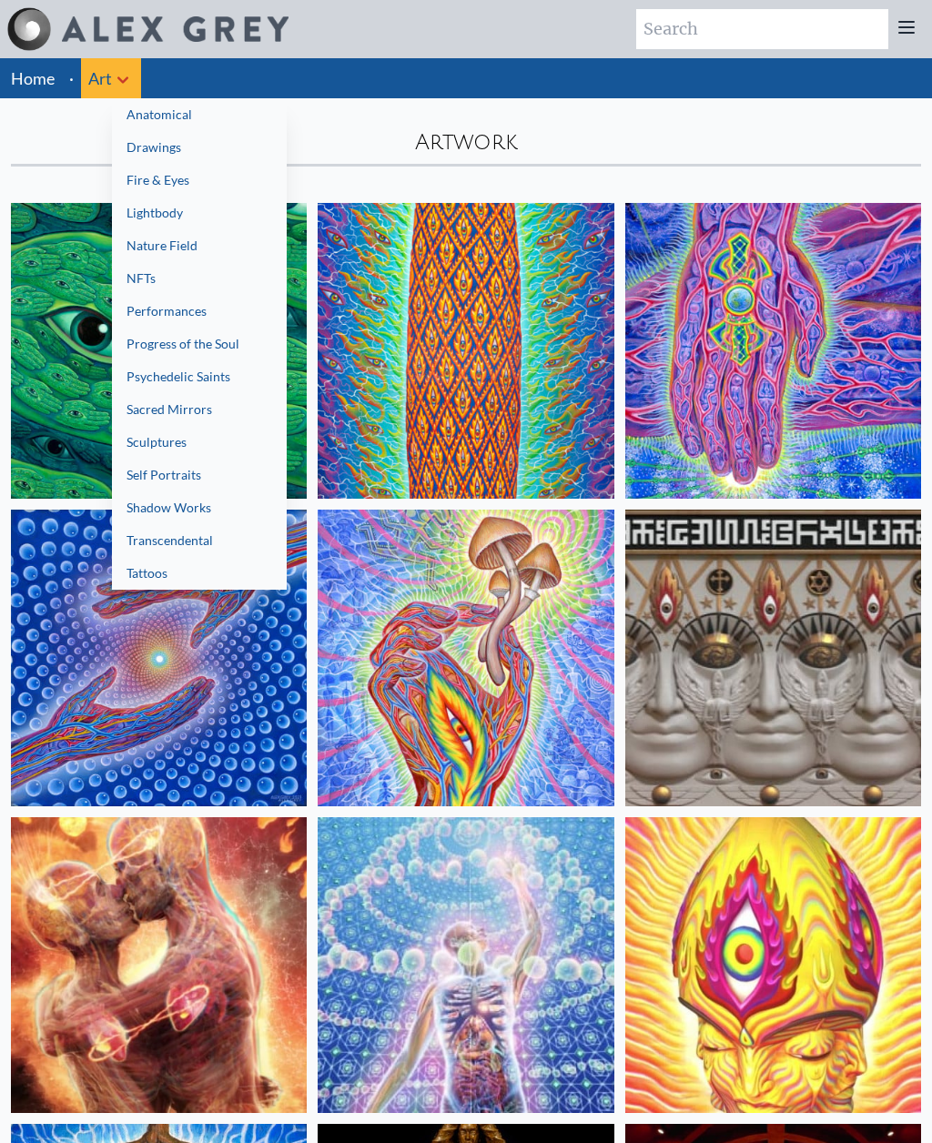
click at [188, 575] on link "Tattoos" at bounding box center [199, 573] width 175 height 33
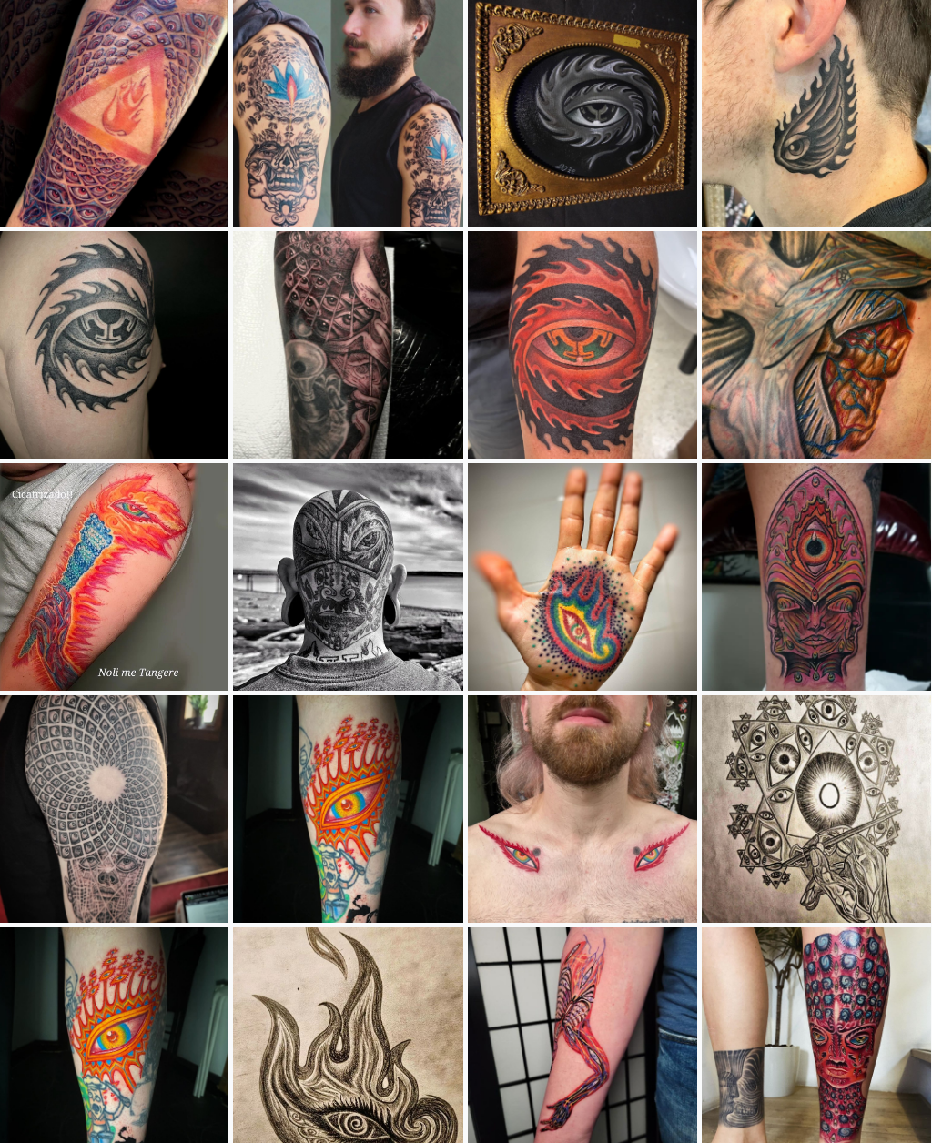
scroll to position [2356, 1]
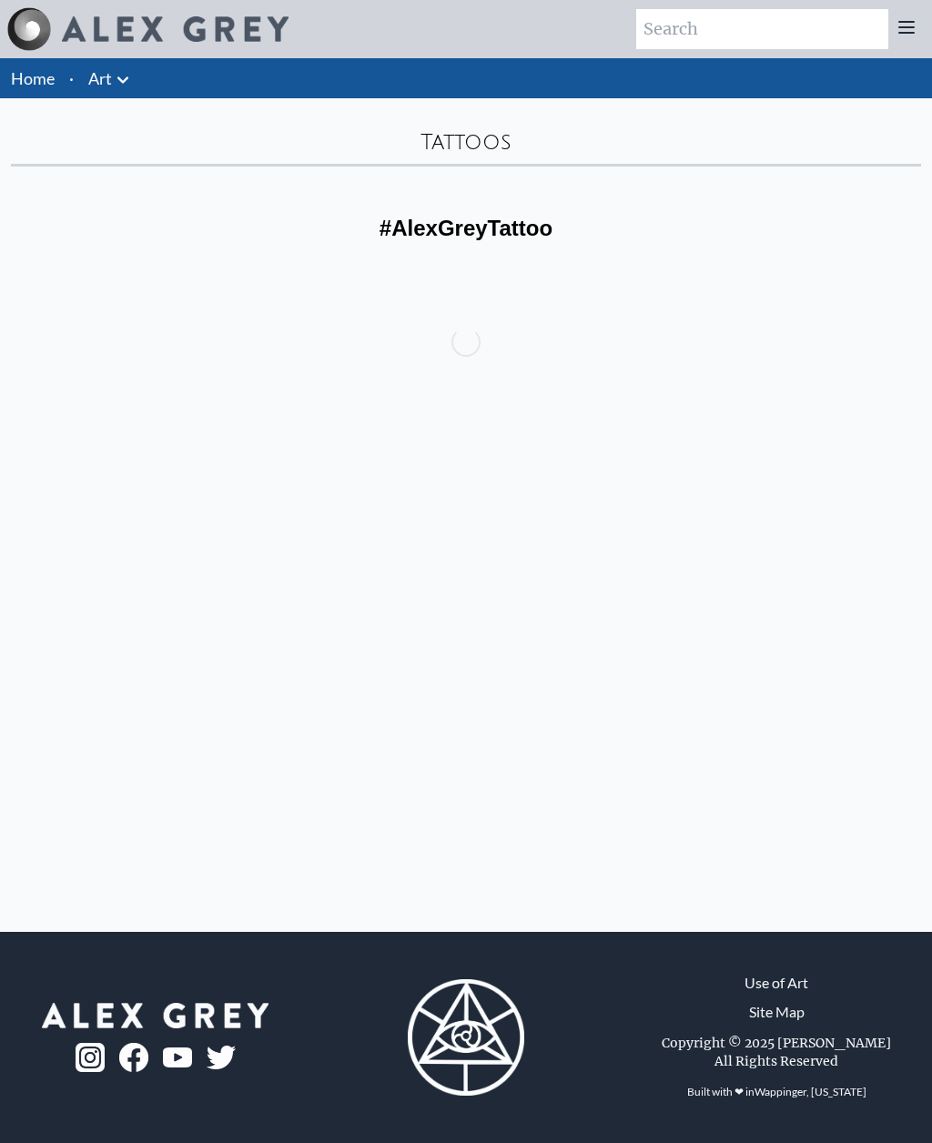
scroll to position [60, 0]
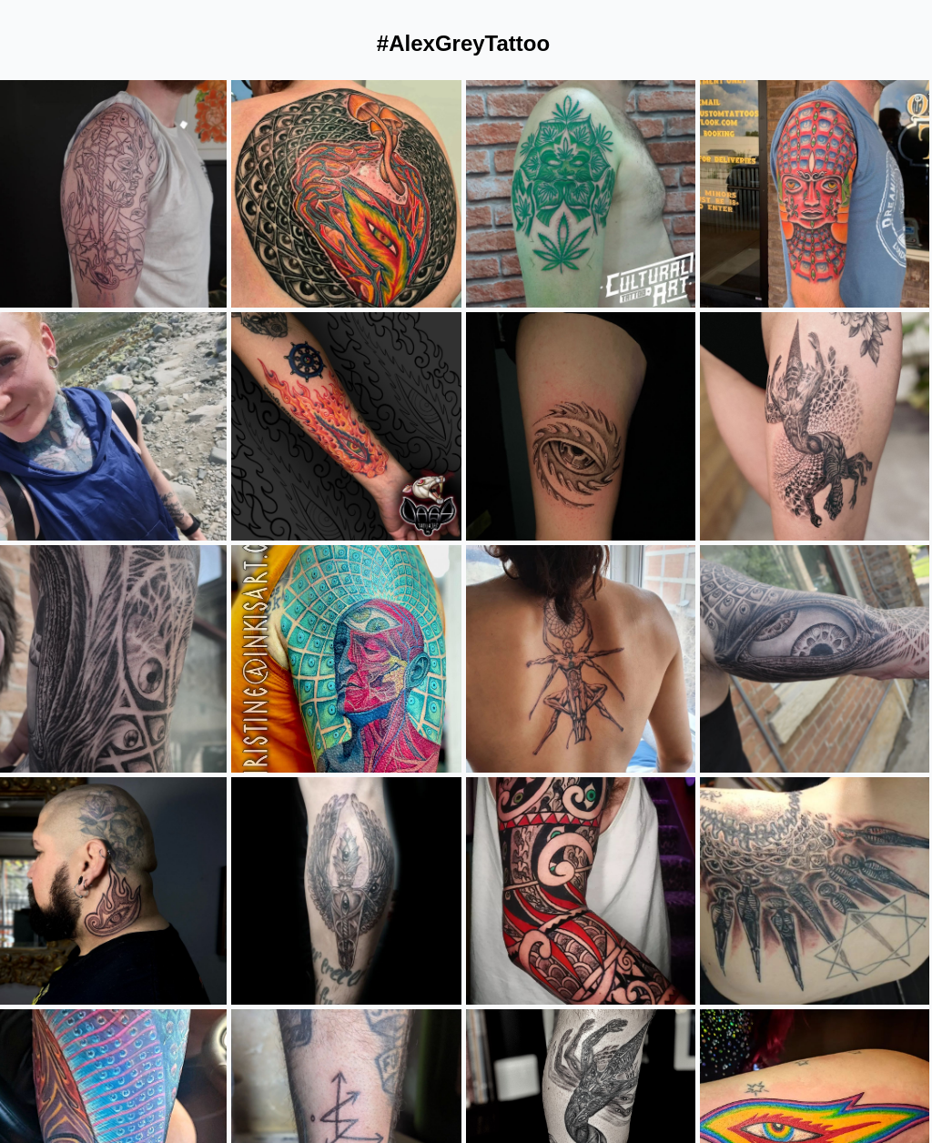
scroll to position [0, 3]
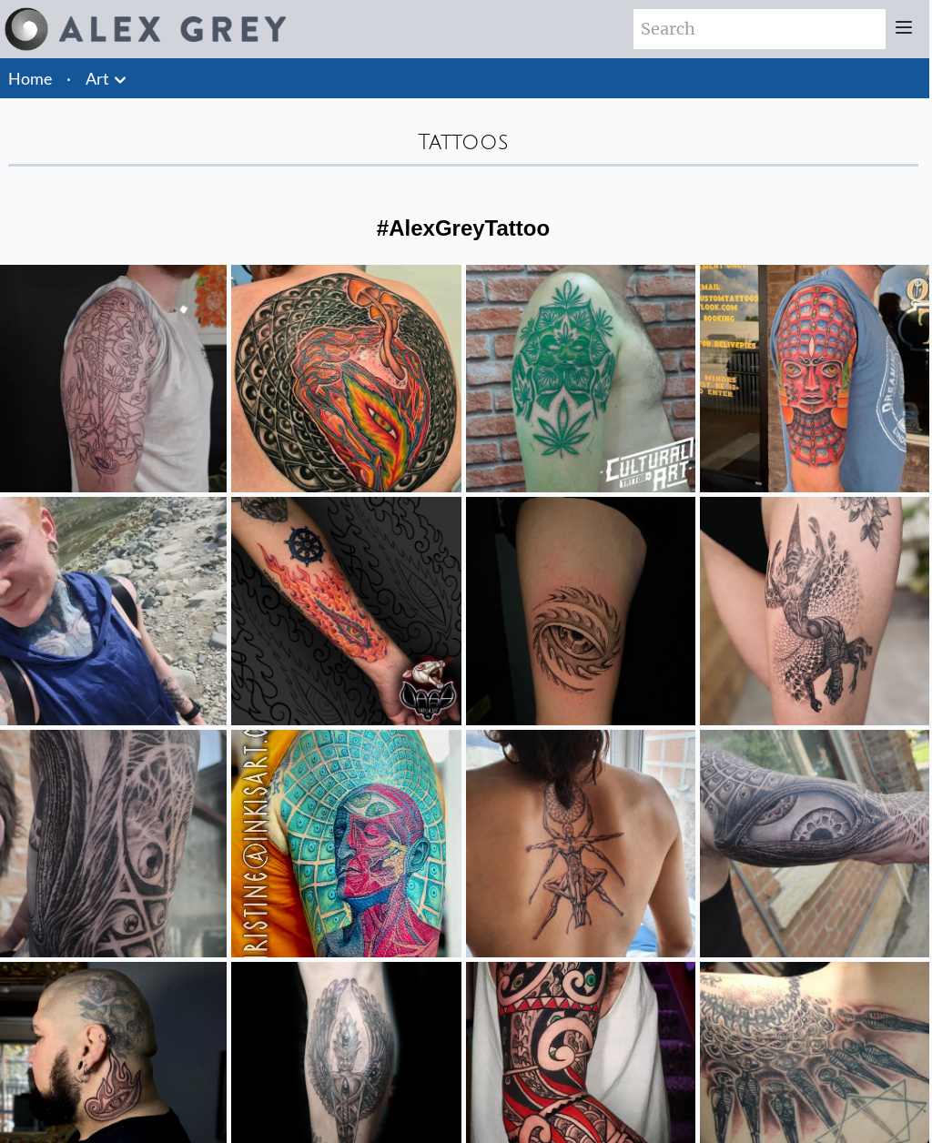
click at [142, 40] on img at bounding box center [172, 28] width 227 height 25
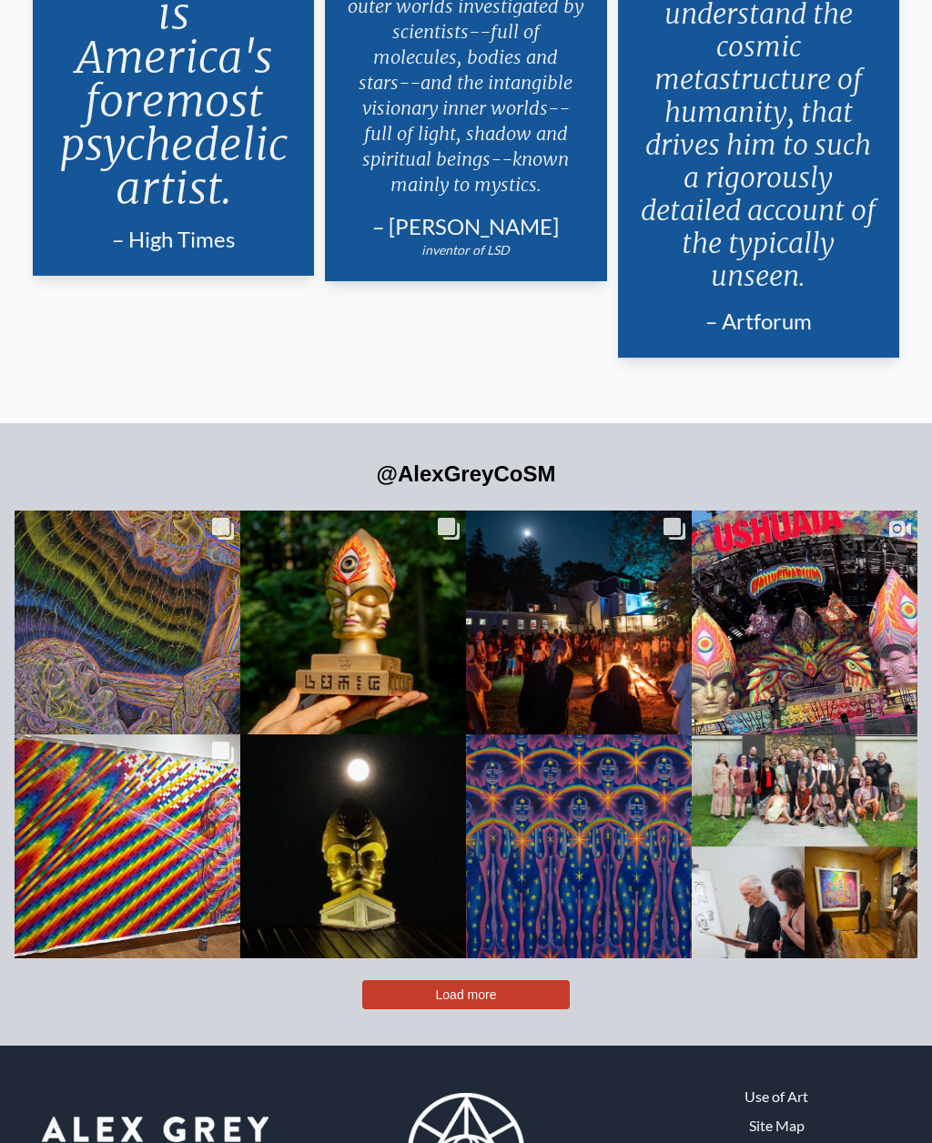
scroll to position [3833, 0]
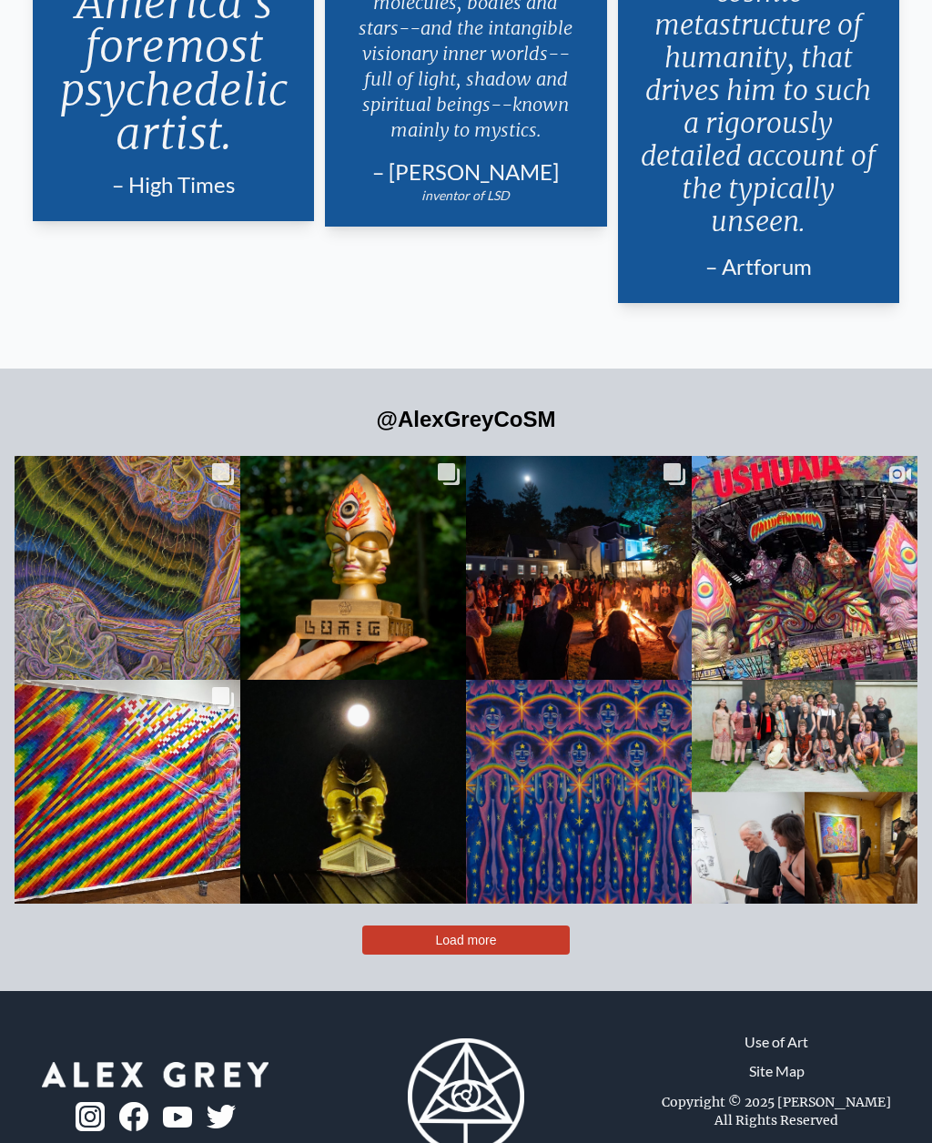
click at [526, 946] on button "Load more" at bounding box center [465, 940] width 207 height 29
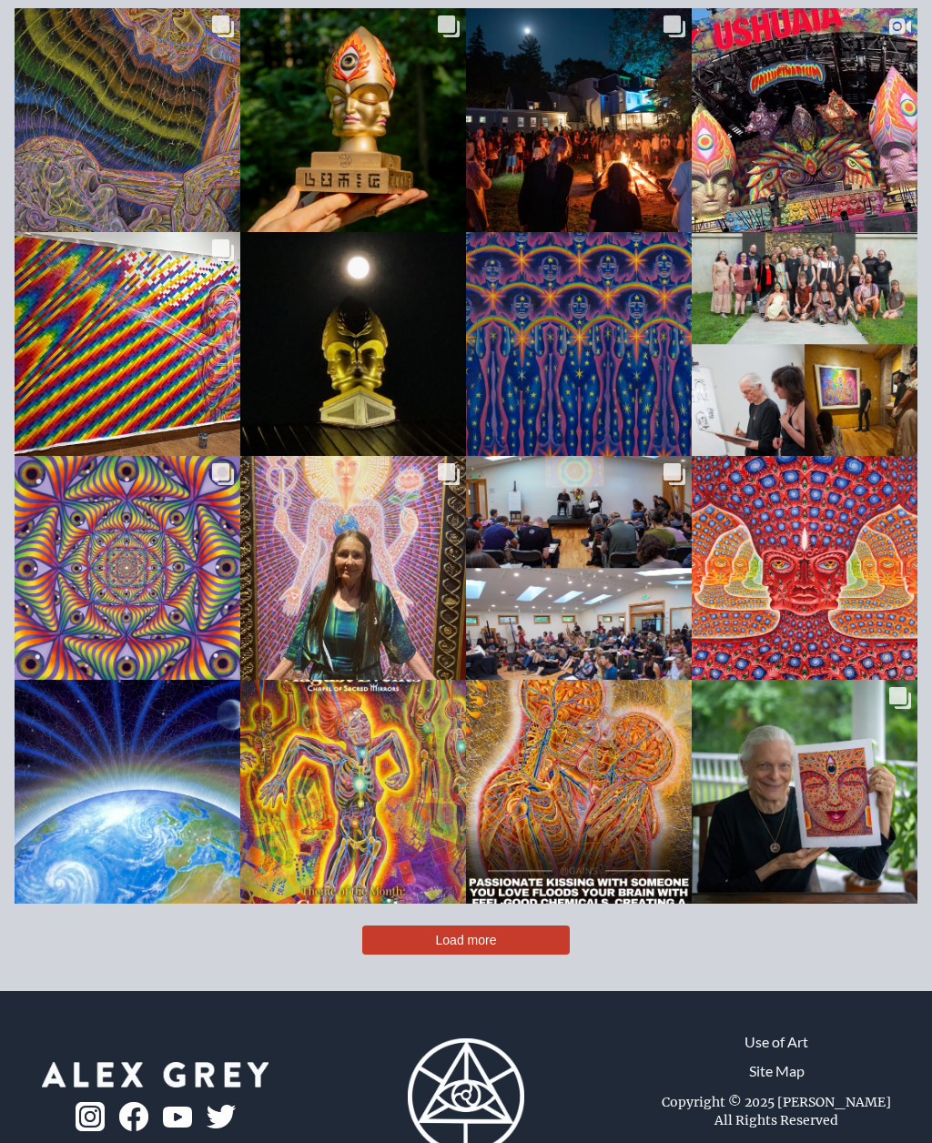
scroll to position [4208, 0]
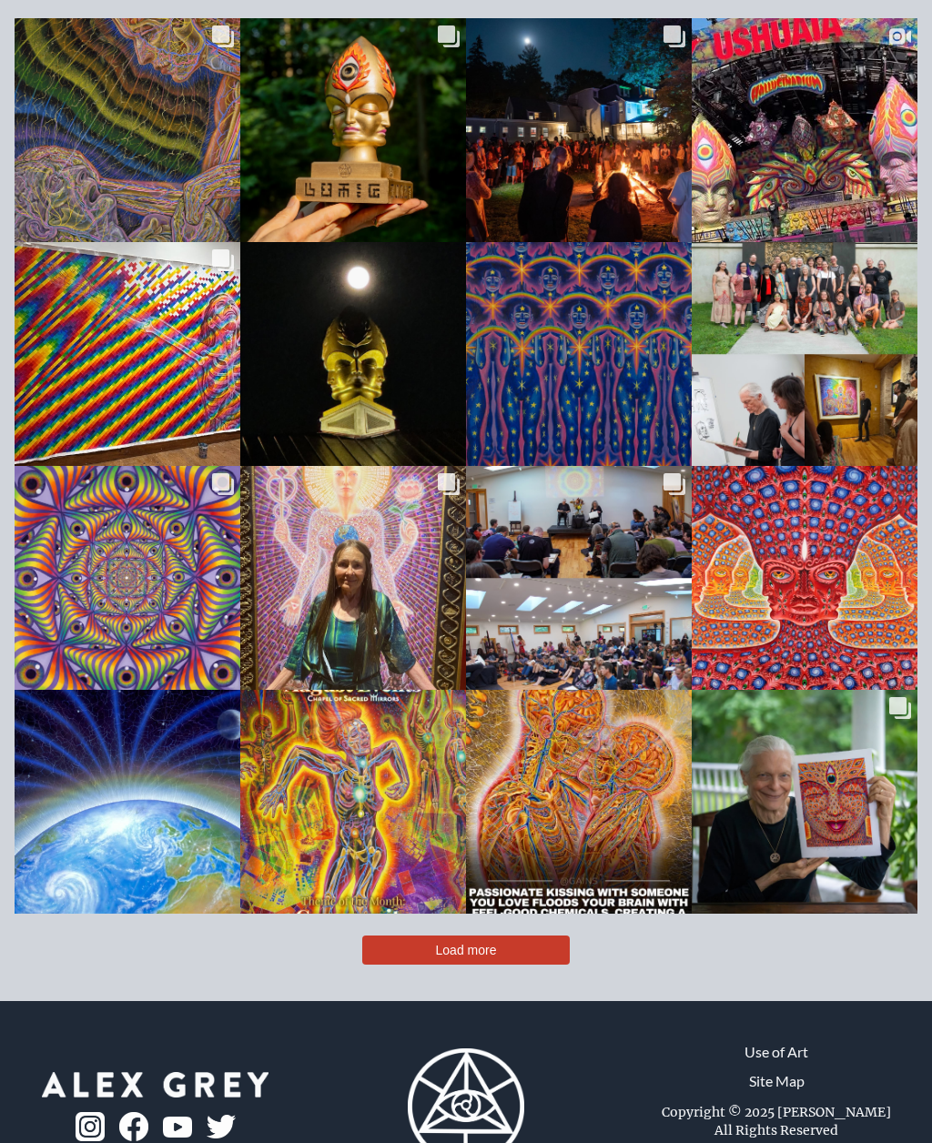
click at [520, 936] on button "Load more" at bounding box center [465, 950] width 207 height 29
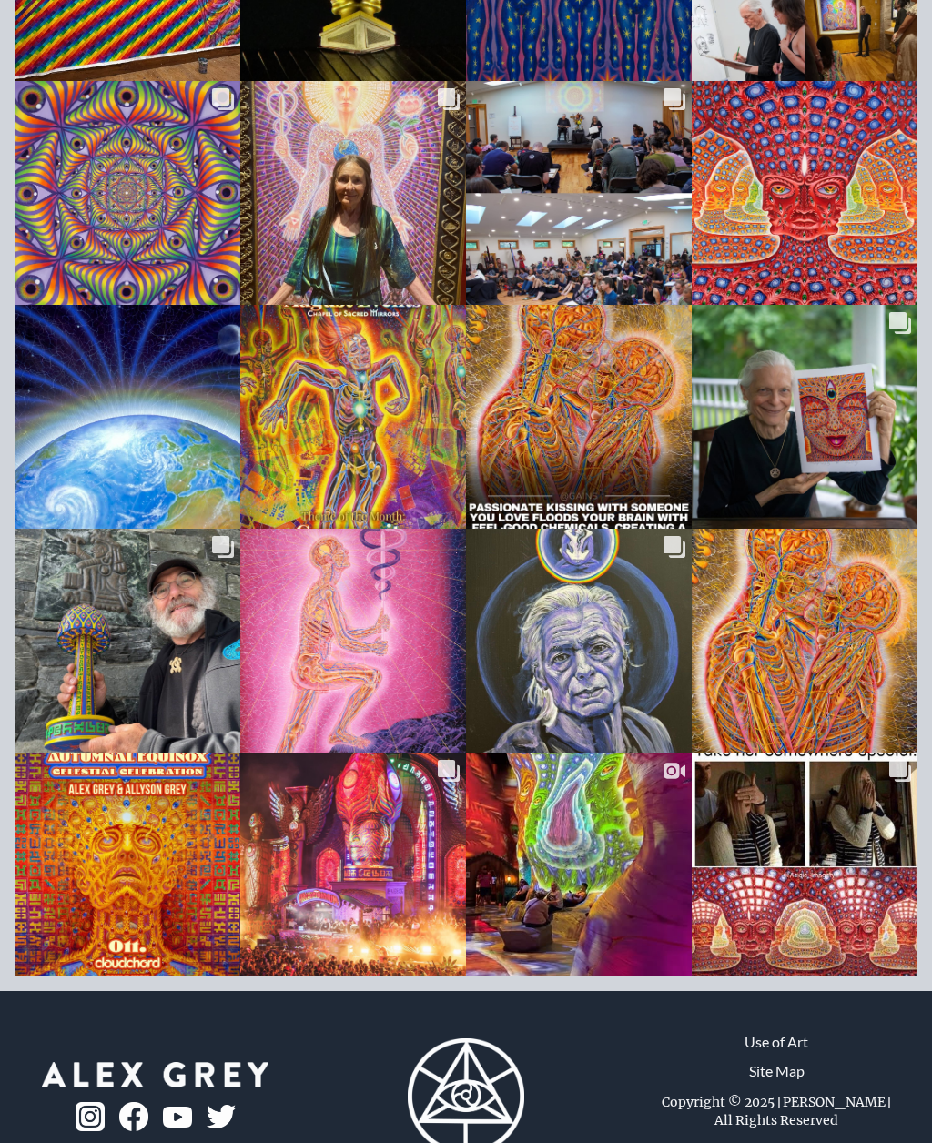
scroll to position [4656, 0]
